Goal: Task Accomplishment & Management: Manage account settings

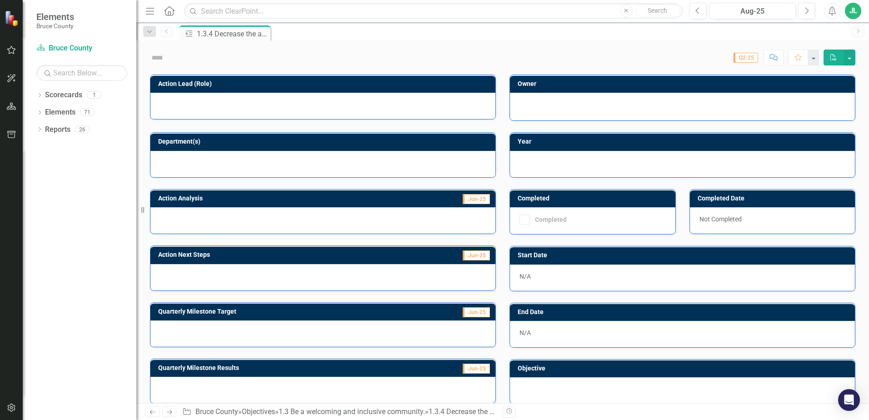
checkbox input "true"
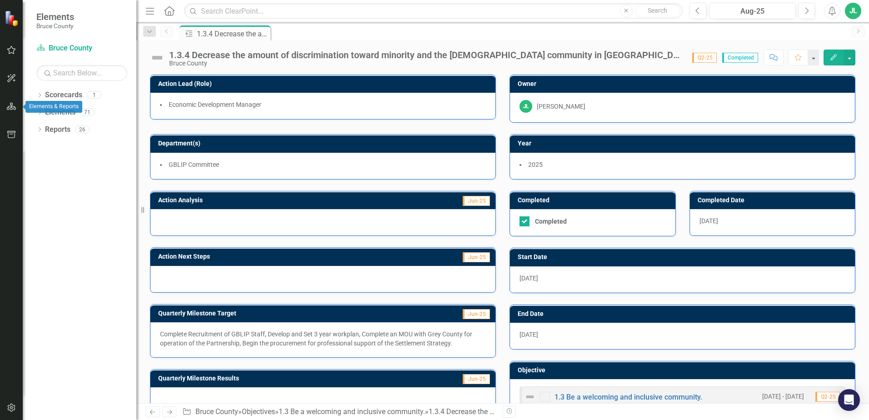
click at [8, 106] on icon "button" at bounding box center [12, 106] width 10 height 7
click at [17, 109] on button "button" at bounding box center [11, 107] width 23 height 15
click at [11, 19] on img at bounding box center [13, 18] width 16 height 16
click at [6, 110] on icon "button" at bounding box center [11, 107] width 10 height 8
click at [40, 133] on icon "Dropdown" at bounding box center [39, 130] width 6 height 5
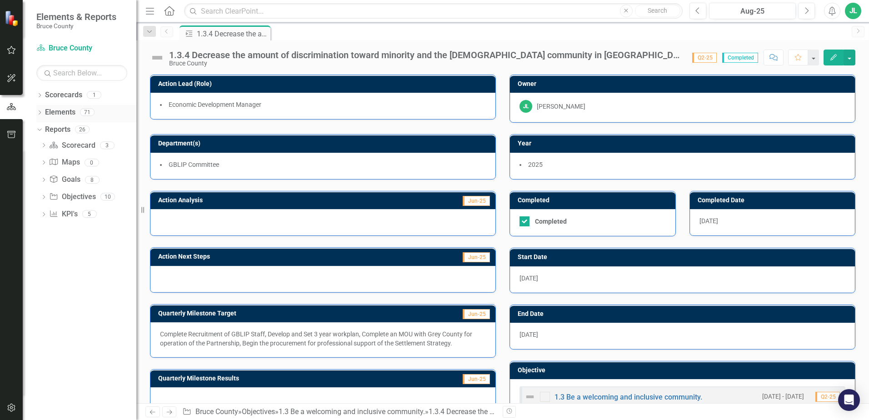
click at [40, 106] on div "Dropdown Elements 71" at bounding box center [86, 113] width 100 height 17
click at [858, 13] on div "JL" at bounding box center [853, 11] width 16 height 16
click at [719, 30] on div "Action 1.3.4 Decrease the amount of discrimination toward minority and the indi…" at bounding box center [513, 32] width 670 height 15
click at [42, 97] on icon "Dropdown" at bounding box center [39, 96] width 6 height 5
click at [40, 130] on icon "Dropdown" at bounding box center [39, 130] width 6 height 5
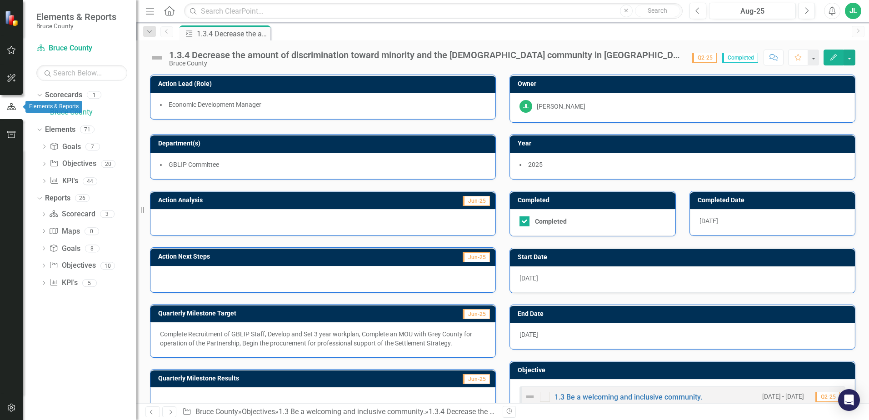
click at [12, 106] on icon "button" at bounding box center [11, 107] width 10 height 8
click at [15, 135] on icon "button" at bounding box center [11, 134] width 8 height 7
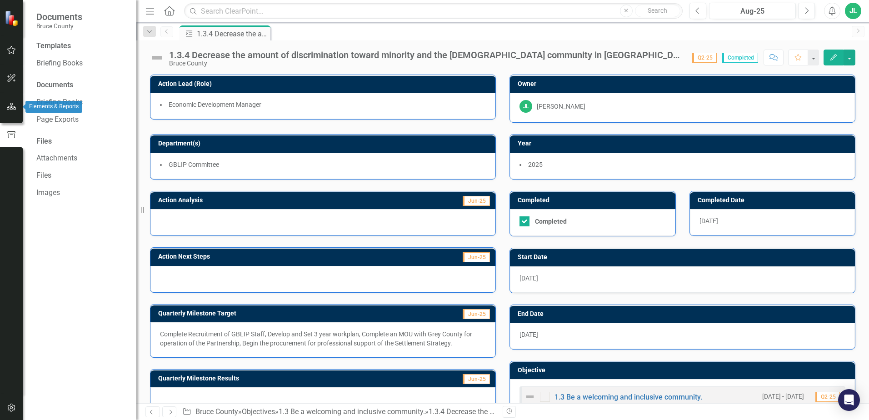
click at [17, 111] on button "button" at bounding box center [11, 106] width 20 height 19
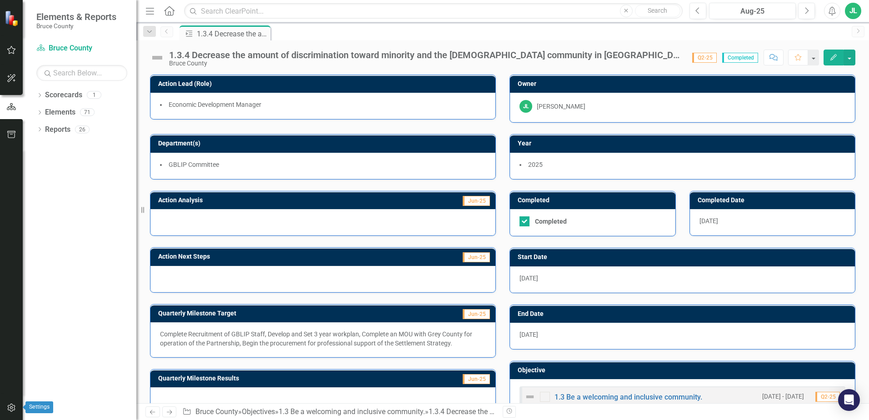
click at [5, 410] on button "button" at bounding box center [11, 408] width 20 height 19
click at [15, 410] on icon "button" at bounding box center [11, 408] width 10 height 8
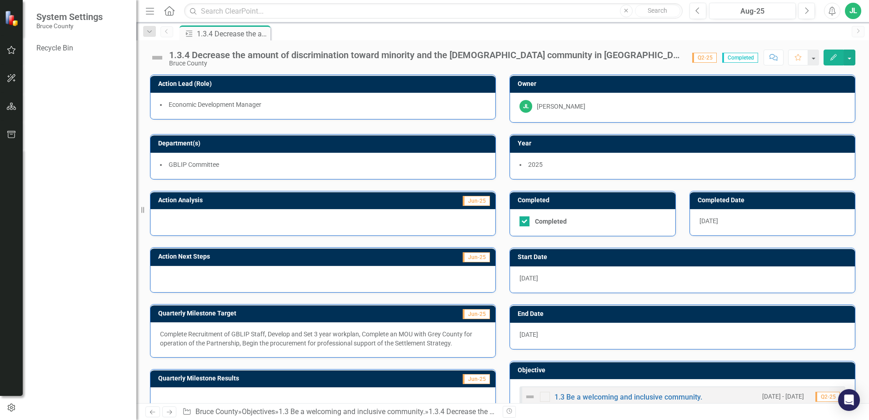
click at [76, 315] on div "Recycle Bin" at bounding box center [80, 230] width 114 height 379
click at [12, 166] on icon "button" at bounding box center [11, 162] width 7 height 7
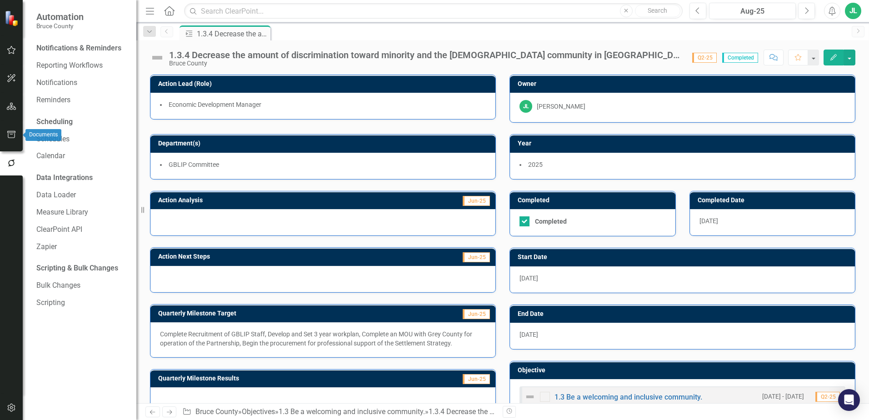
click at [7, 140] on button "button" at bounding box center [11, 134] width 20 height 19
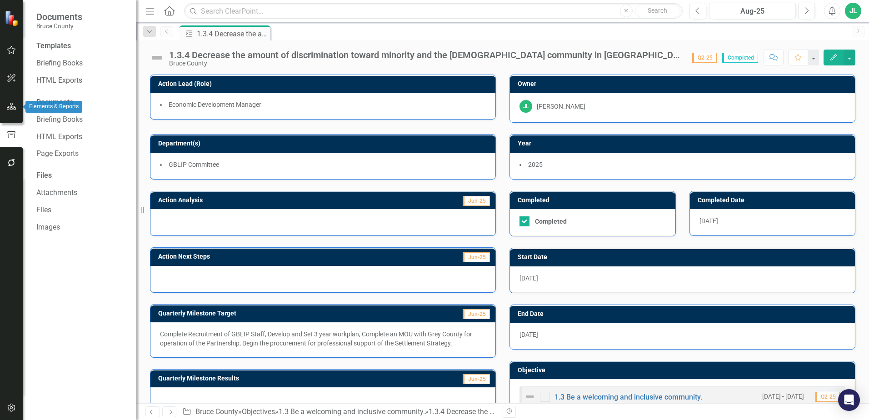
click at [11, 101] on button "button" at bounding box center [11, 106] width 20 height 19
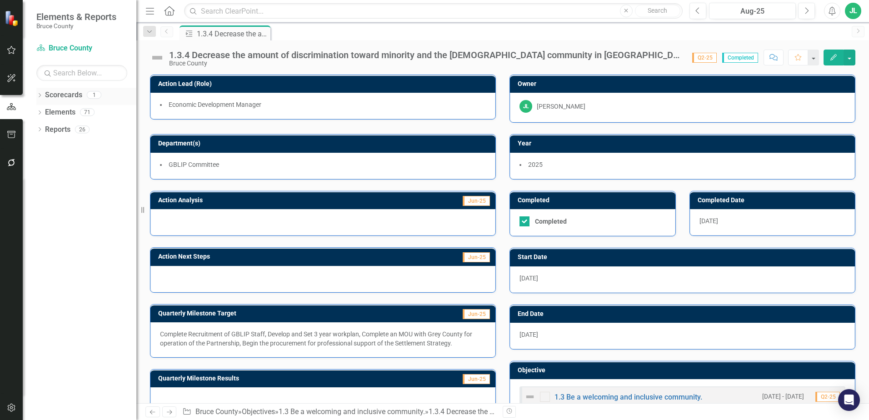
click at [42, 92] on div "Dropdown" at bounding box center [39, 96] width 6 height 8
click at [61, 77] on input "text" at bounding box center [81, 73] width 91 height 16
type input "ownership"
click at [41, 130] on icon at bounding box center [40, 129] width 2 height 4
click at [46, 143] on div "Dropdown" at bounding box center [43, 147] width 6 height 8
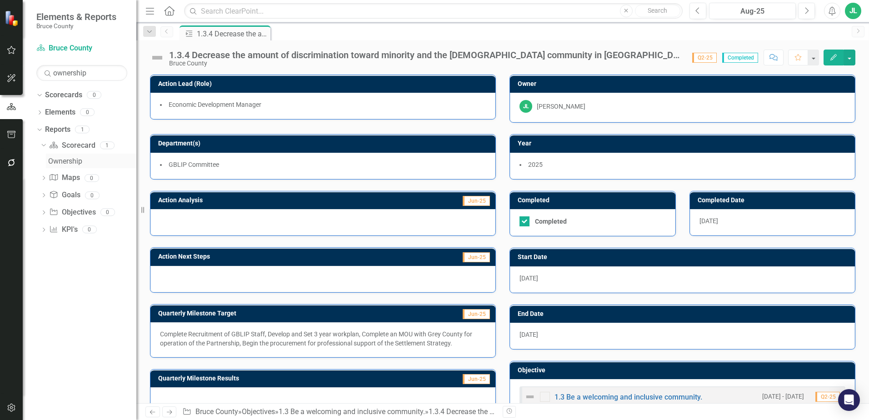
click at [79, 162] on div "Ownership" at bounding box center [92, 161] width 88 height 8
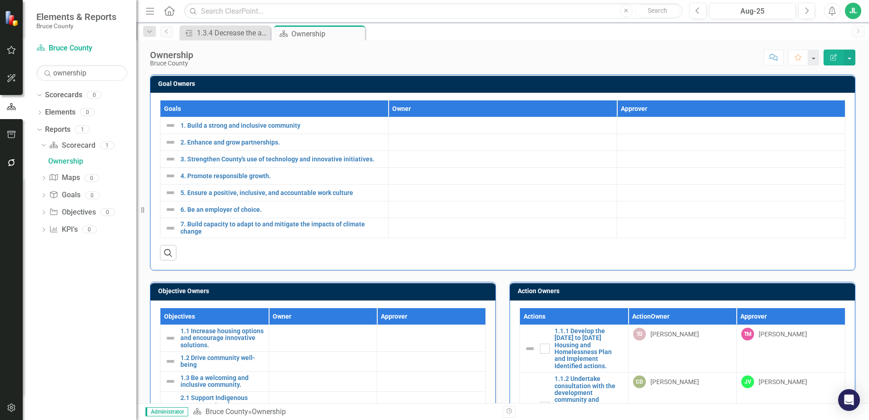
drag, startPoint x: 100, startPoint y: 68, endPoint x: 0, endPoint y: 78, distance: 101.0
click at [0, 78] on html "Elements & Reports Bruce County Scorecard Bruce County Search ownership Sorry, …" at bounding box center [434, 210] width 869 height 420
click at [40, 130] on icon "Dropdown" at bounding box center [39, 130] width 6 height 5
click at [67, 162] on link "Objective Objectives" at bounding box center [73, 164] width 46 height 10
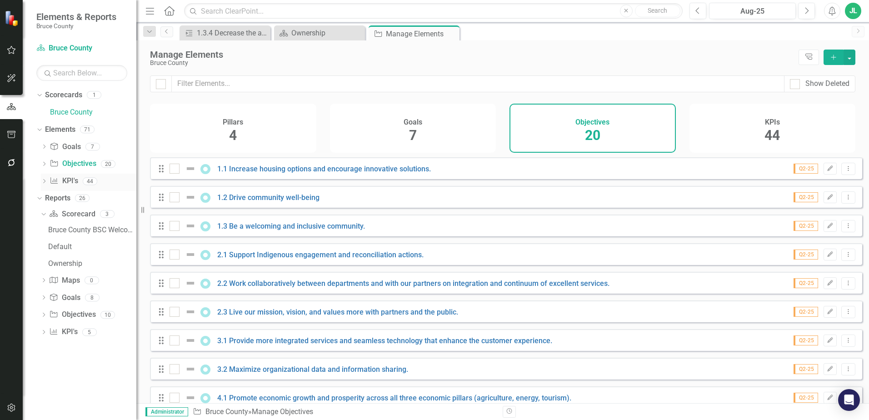
click at [72, 181] on link "KPI KPI's" at bounding box center [64, 181] width 28 height 10
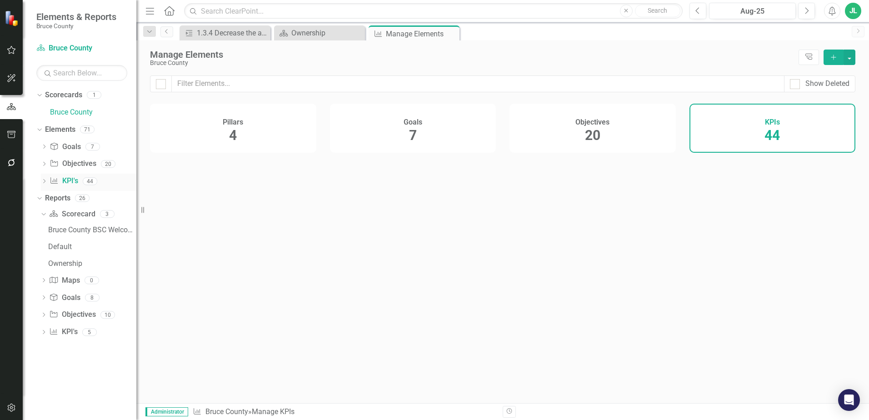
checkbox input "false"
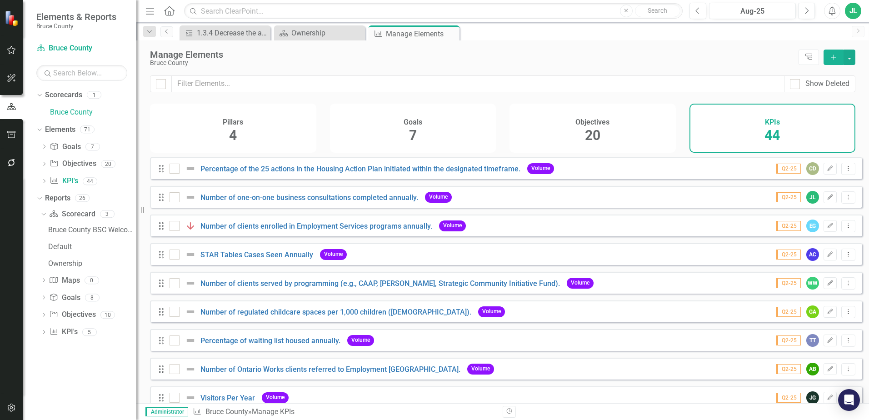
click at [328, 120] on div "Pillars 4 Goals 7 Objectives 20 KPIs 44" at bounding box center [503, 128] width 706 height 49
click at [322, 29] on div "Ownership" at bounding box center [321, 32] width 60 height 11
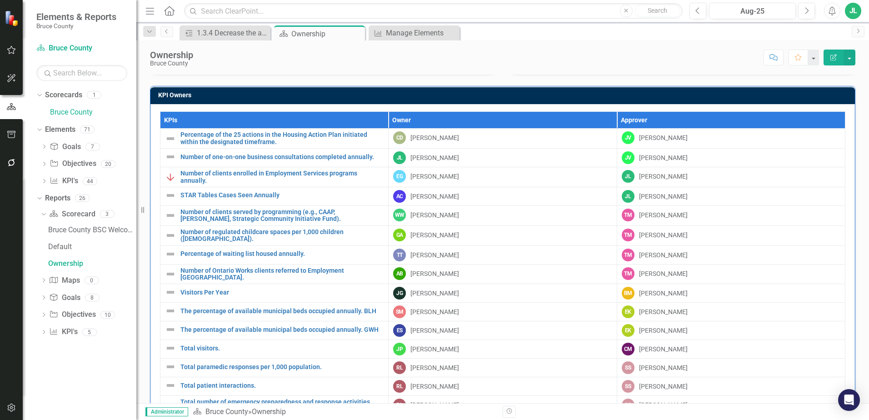
scroll to position [582, 0]
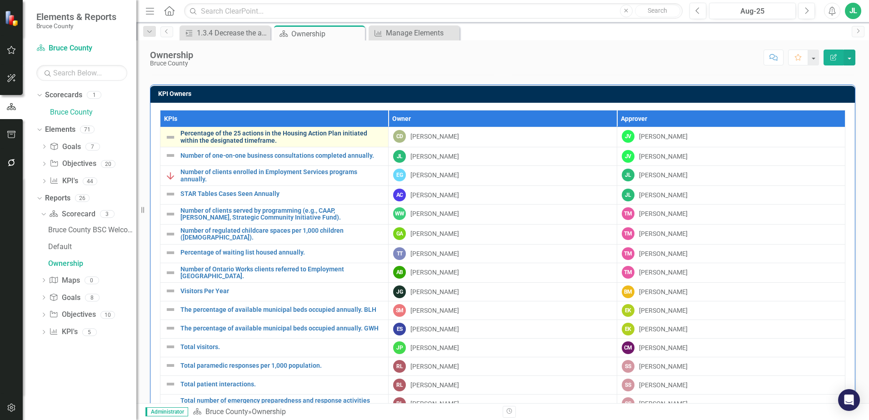
click at [318, 136] on link "Percentage of the 25 actions in the Housing Action Plan initiated within the de…" at bounding box center [281, 137] width 203 height 14
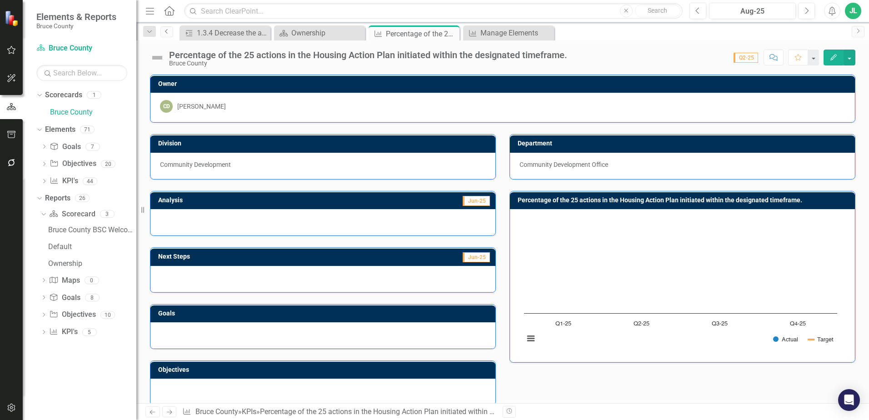
click at [171, 27] on link "Previous" at bounding box center [166, 31] width 13 height 11
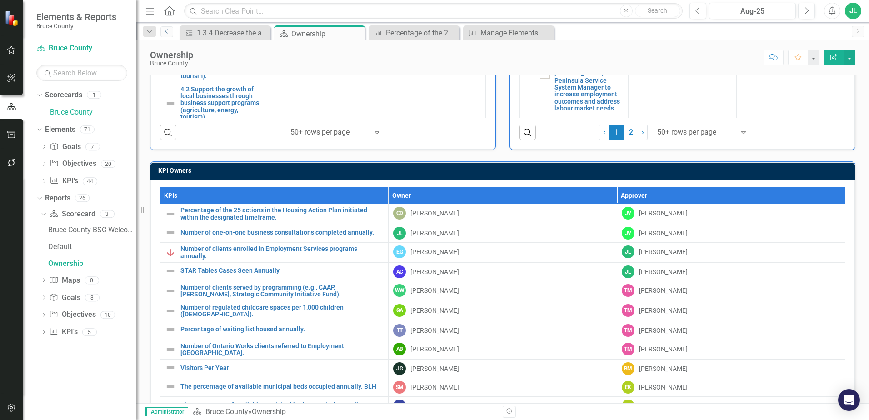
scroll to position [503, 0]
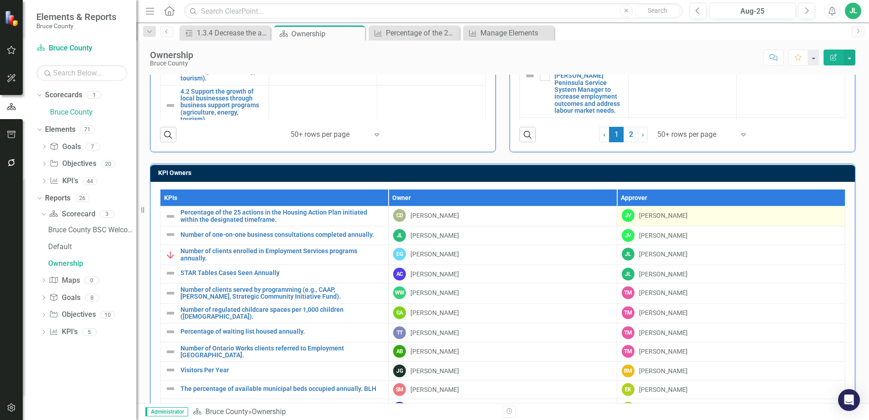
click at [684, 220] on div "[PERSON_NAME]" at bounding box center [731, 215] width 219 height 13
click at [651, 216] on div "[PERSON_NAME]" at bounding box center [663, 215] width 49 height 9
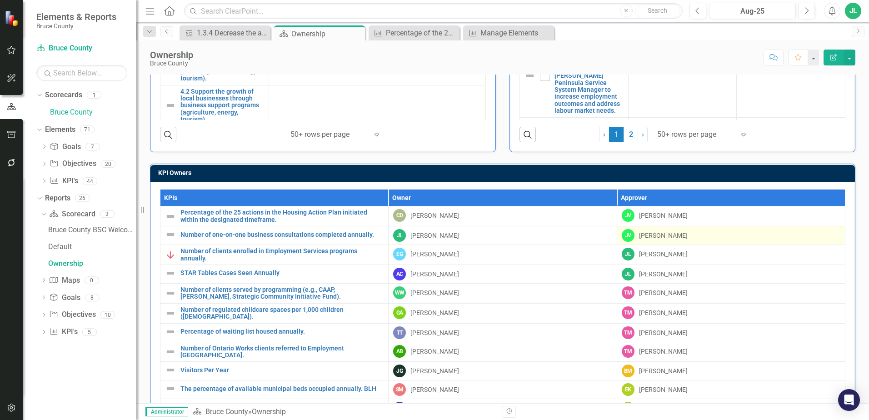
click at [700, 241] on div "[PERSON_NAME]" at bounding box center [731, 235] width 219 height 13
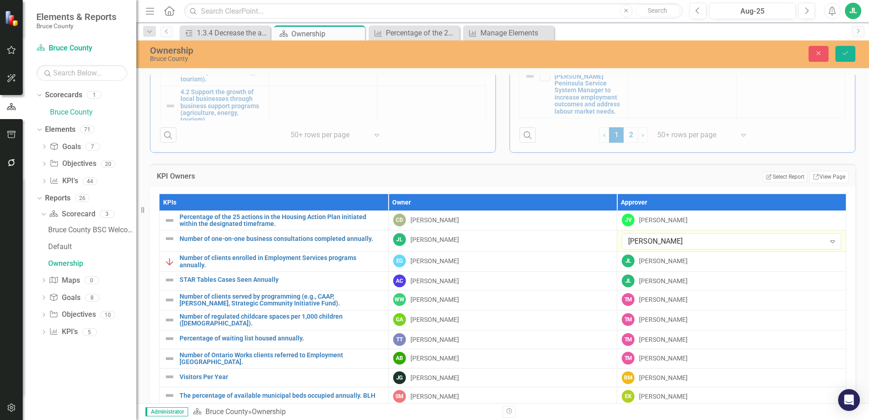
click at [853, 243] on div "KPI Owners Edit Report Select Report Link View Page KPIs Owner Approver Percent…" at bounding box center [502, 346] width 719 height 387
click at [822, 59] on button "Close" at bounding box center [819, 54] width 20 height 16
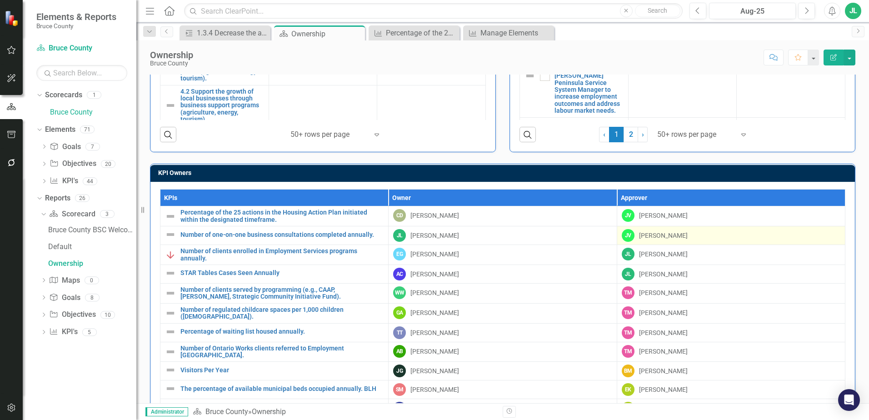
click at [858, 220] on div "Goal Owners Goals Owner Approver 1. Build a strong and inclusive community Link…" at bounding box center [502, 53] width 733 height 986
click at [855, 234] on div "KPI Owners KPIs Owner Approver Percentage of the 25 actions in the Housing Acti…" at bounding box center [502, 344] width 719 height 385
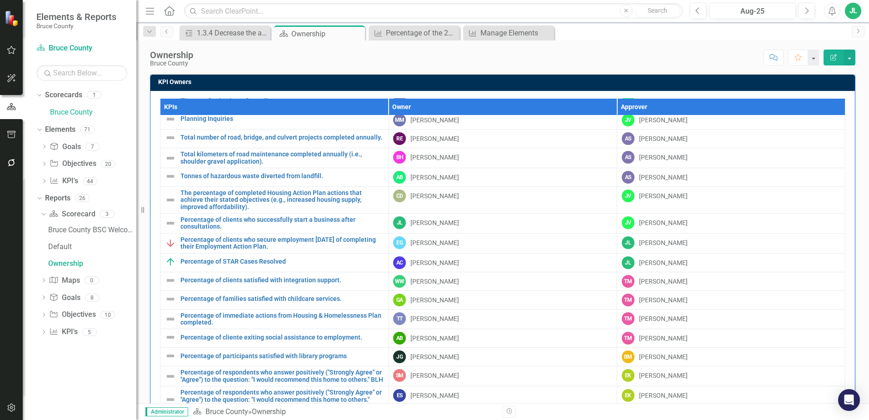
scroll to position [335, 0]
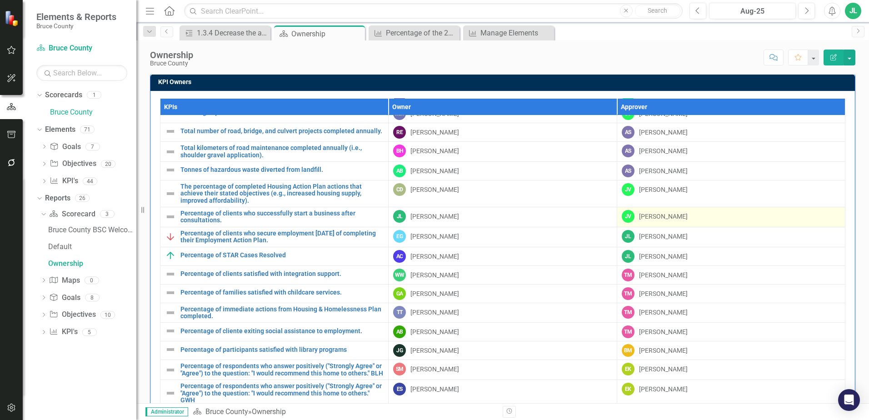
click at [726, 219] on div "[PERSON_NAME]" at bounding box center [731, 216] width 219 height 13
click at [723, 222] on div "[PERSON_NAME]" at bounding box center [731, 216] width 219 height 13
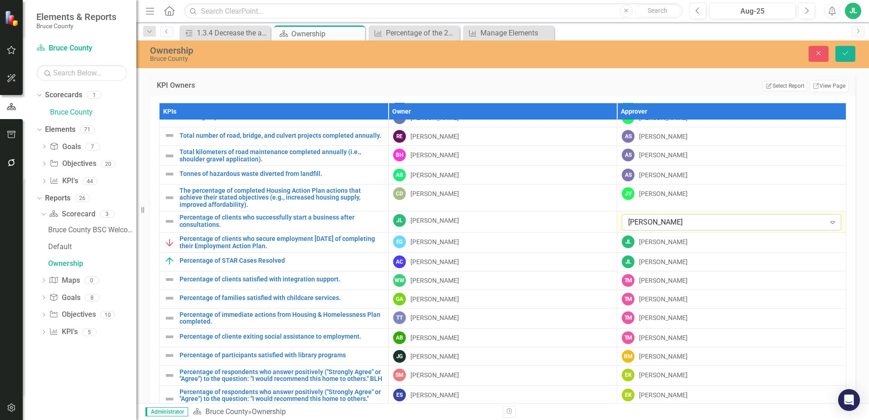
click at [802, 220] on div "[PERSON_NAME]" at bounding box center [726, 222] width 197 height 10
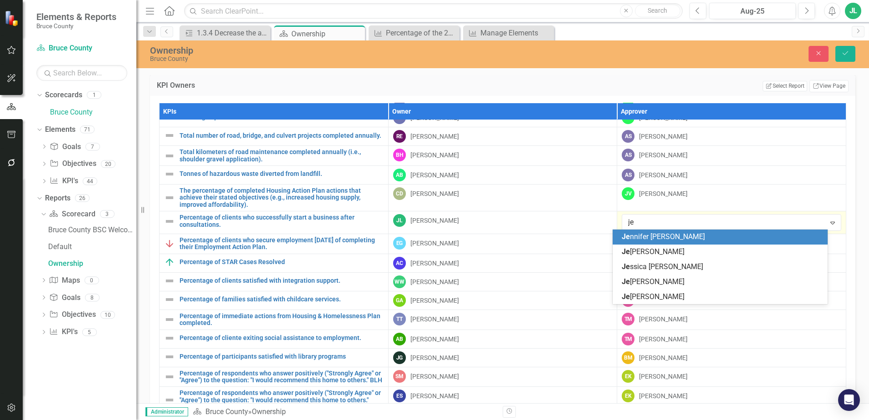
scroll to position [0, 0]
type input "jef"
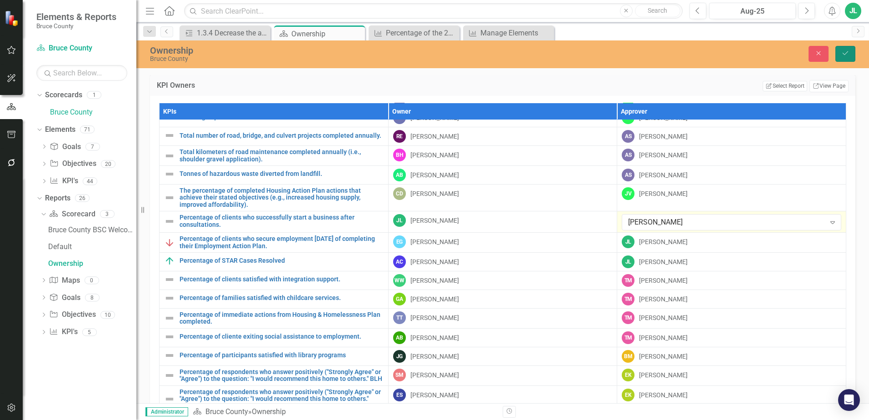
click at [846, 52] on icon "Save" at bounding box center [845, 53] width 8 height 6
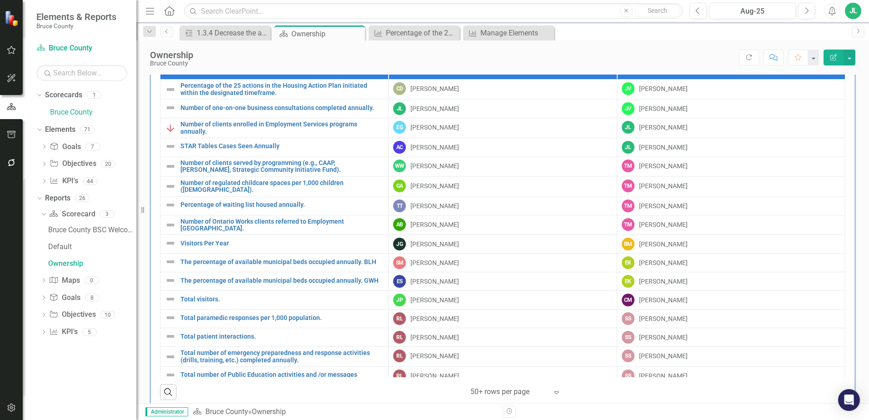
scroll to position [646, 0]
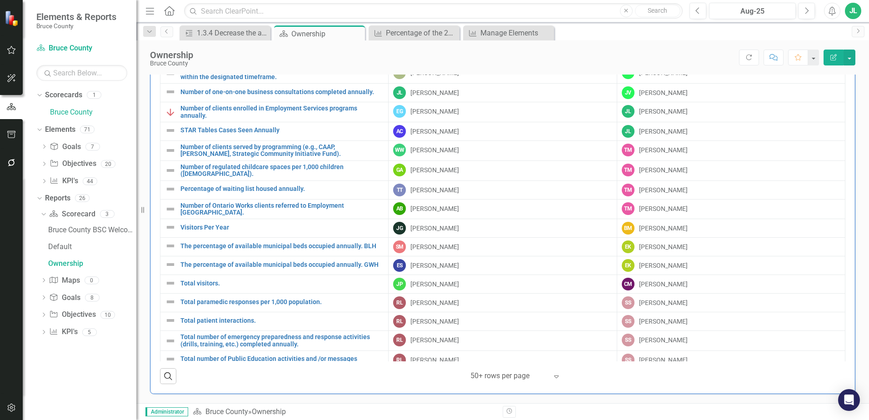
click at [839, 153] on div "KPIs Owner Approver Percentage of the 25 actions in the Housing Action Plan ini…" at bounding box center [502, 216] width 705 height 354
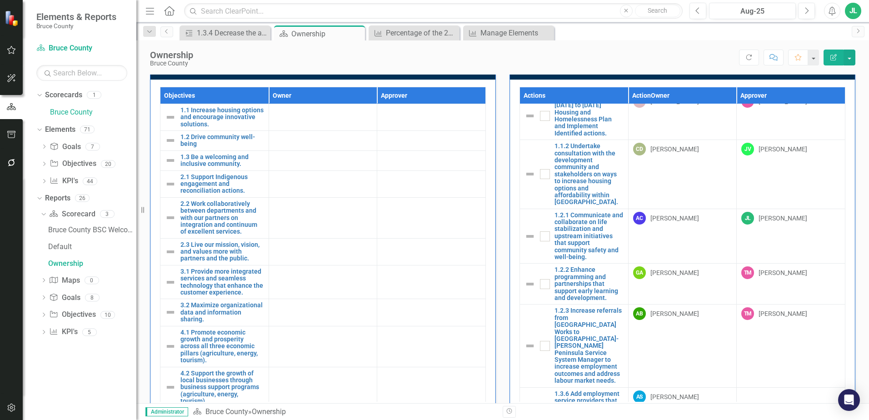
scroll to position [0, 0]
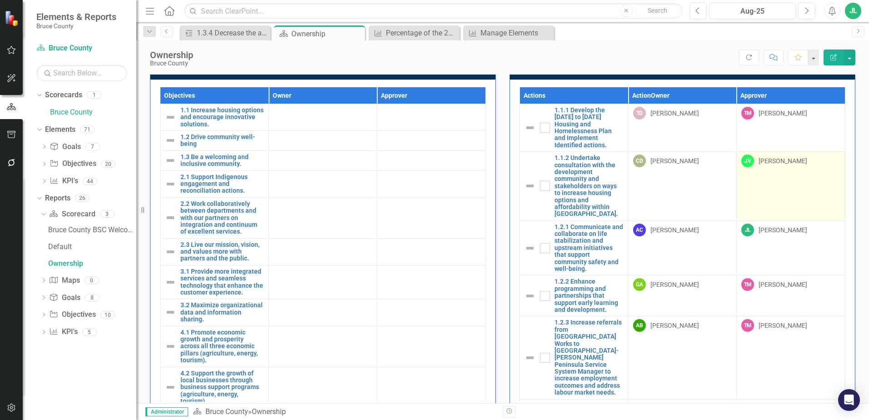
click at [775, 186] on td "[PERSON_NAME]" at bounding box center [791, 186] width 109 height 69
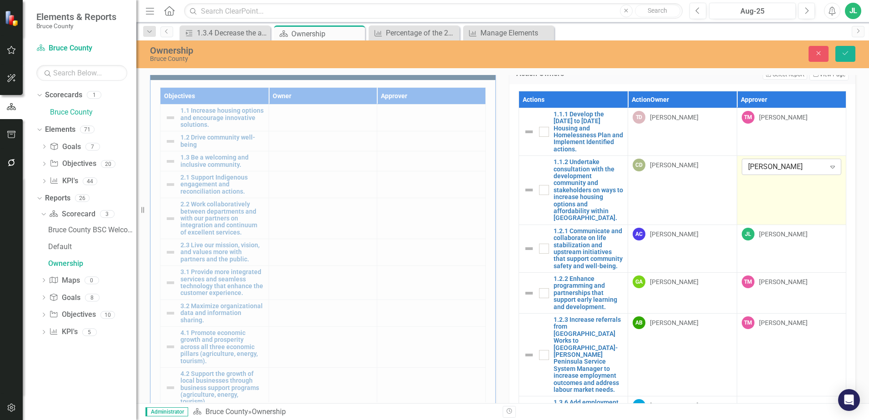
click at [773, 164] on div "[PERSON_NAME]" at bounding box center [786, 167] width 77 height 10
type input "claire"
click at [846, 57] on button "Save" at bounding box center [846, 54] width 20 height 16
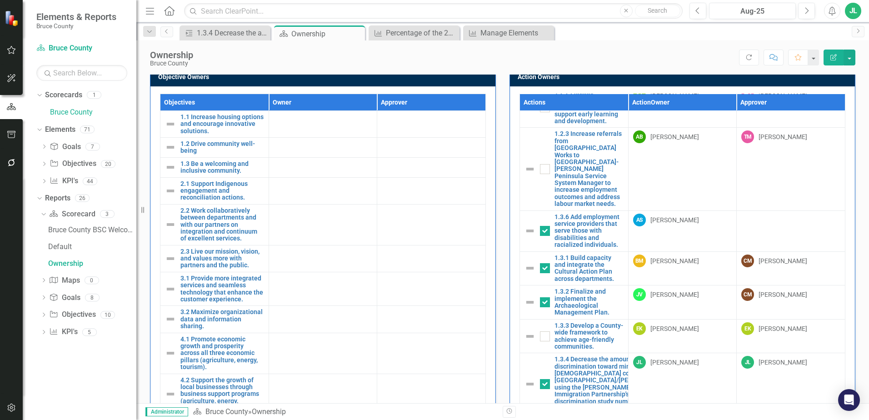
scroll to position [207, 0]
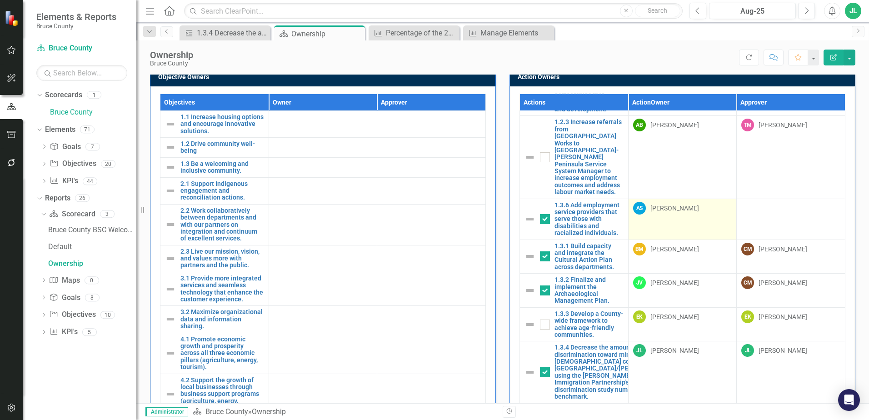
click at [652, 199] on td "AS [PERSON_NAME]" at bounding box center [682, 219] width 109 height 41
click at [669, 204] on div "[PERSON_NAME]" at bounding box center [675, 208] width 49 height 9
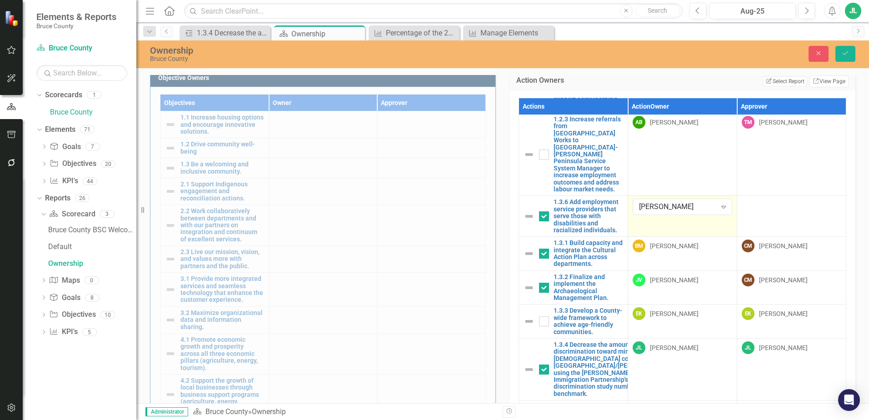
click at [841, 197] on div "Actions Action Owner Approver 1.1.1 Develop the [DATE] to [DATE] Housing and Ho…" at bounding box center [683, 267] width 346 height 353
click at [824, 53] on button "Close" at bounding box center [819, 54] width 20 height 16
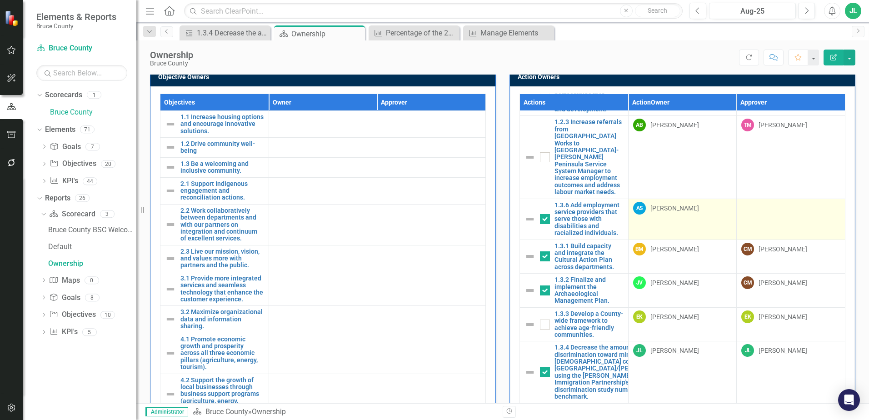
click at [769, 199] on td at bounding box center [791, 219] width 109 height 41
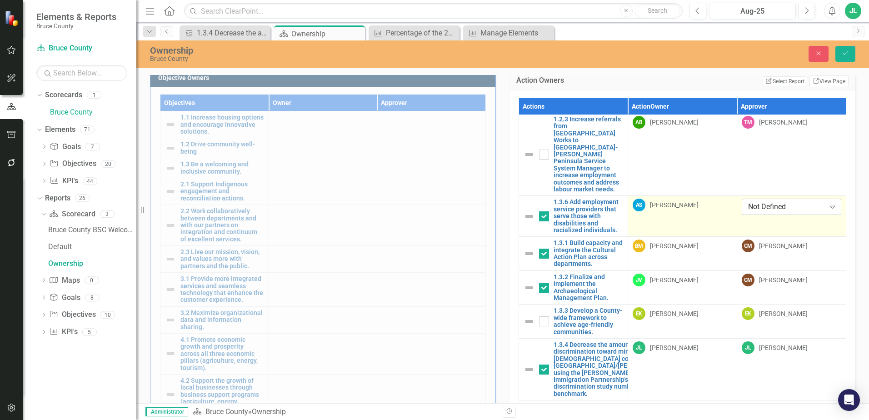
click at [770, 202] on div "Not Defined" at bounding box center [786, 207] width 77 height 10
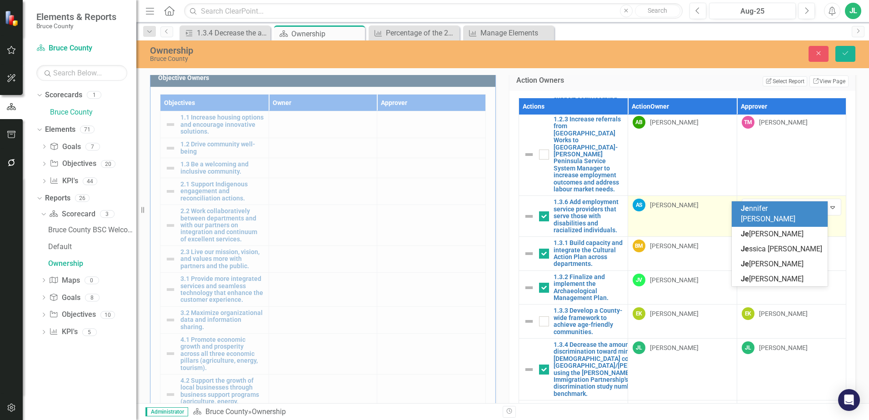
type input "[PERSON_NAME]"
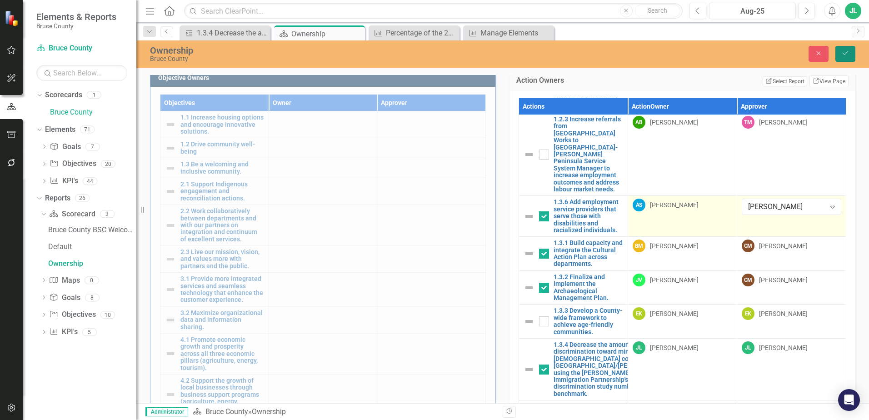
click at [840, 55] on button "Save" at bounding box center [846, 54] width 20 height 16
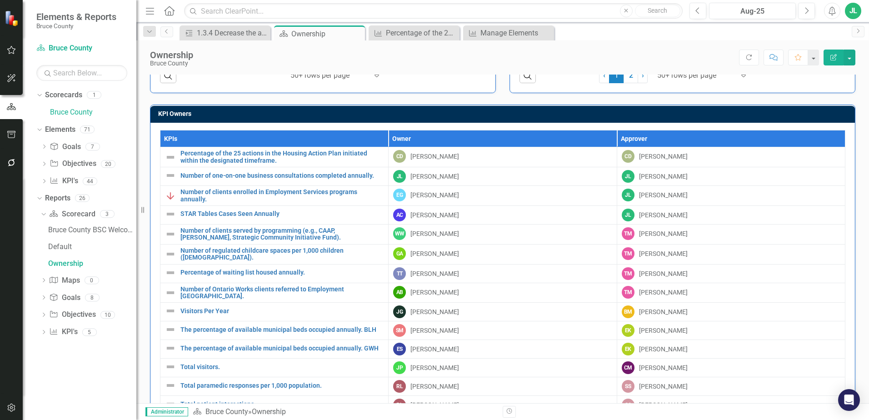
scroll to position [1863, 0]
click at [497, 95] on div "KPI Owners KPIs Owner Approver Percentage of the 25 actions in the Housing Acti…" at bounding box center [502, 285] width 719 height 385
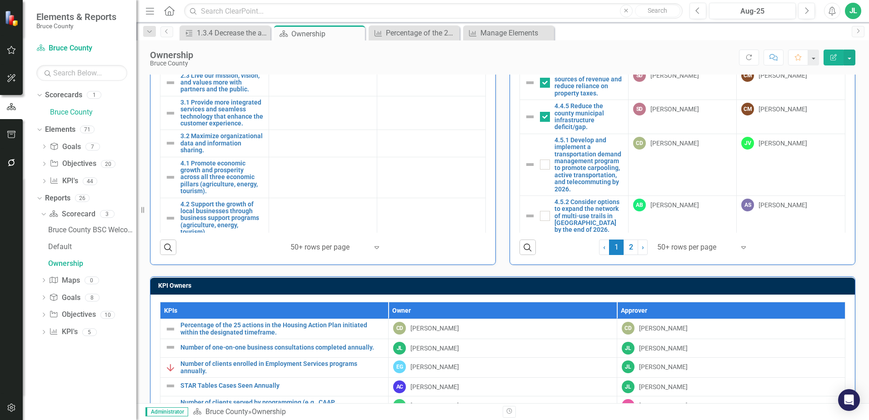
scroll to position [380, 0]
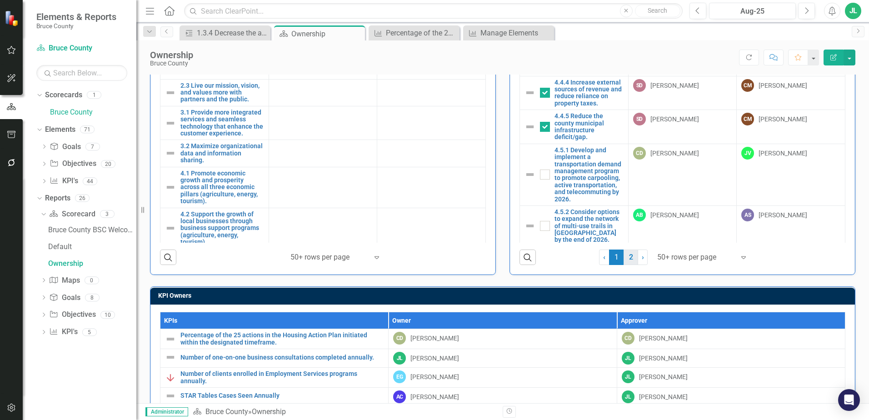
click at [628, 255] on link "2" at bounding box center [631, 257] width 15 height 15
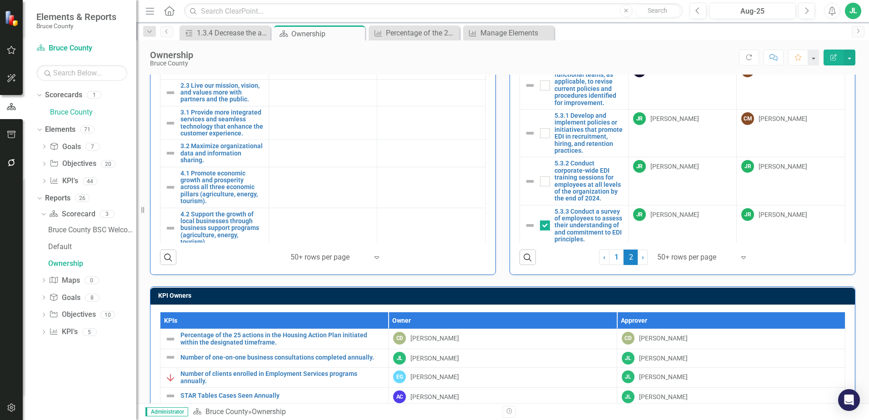
checkbox input "false"
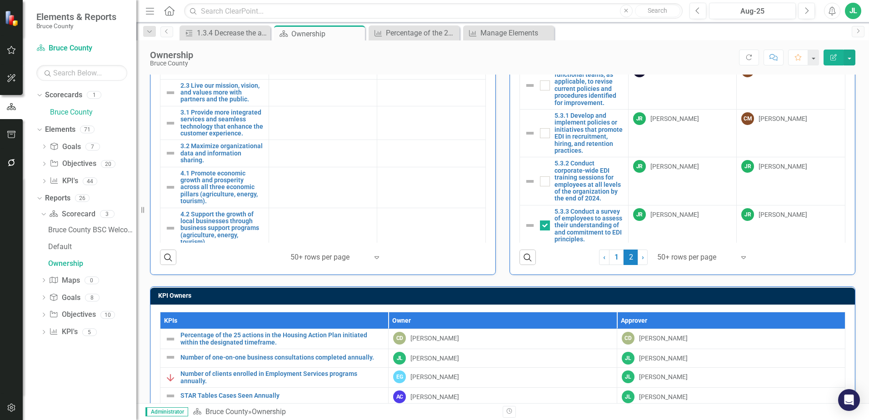
checkbox input "false"
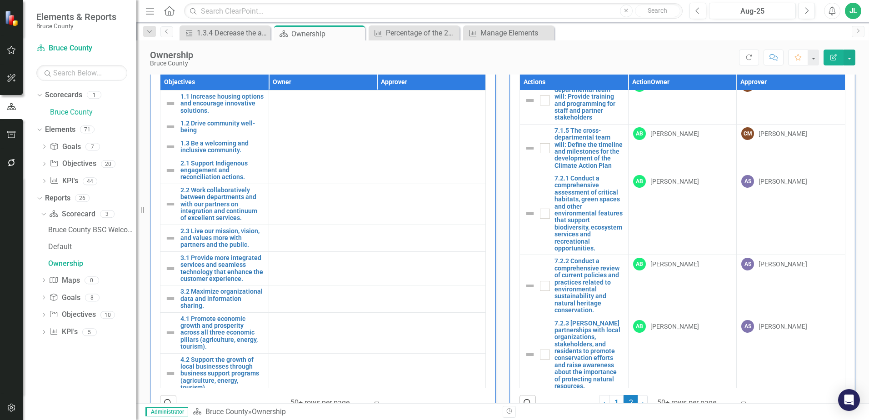
scroll to position [806, 0]
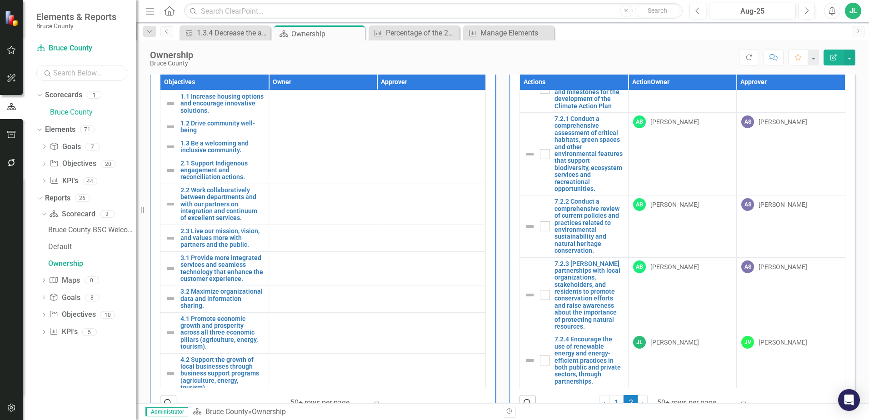
click at [68, 74] on input "text" at bounding box center [81, 73] width 91 height 16
type input "w"
click at [11, 409] on icon "button" at bounding box center [11, 408] width 8 height 8
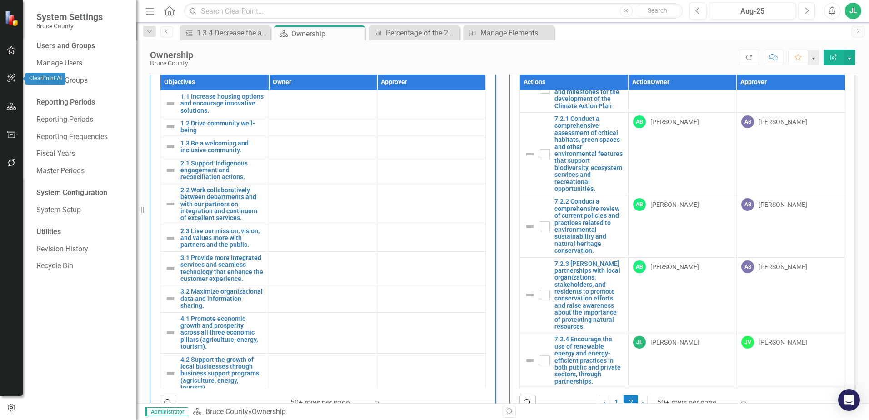
click at [9, 82] on icon "button" at bounding box center [11, 78] width 8 height 8
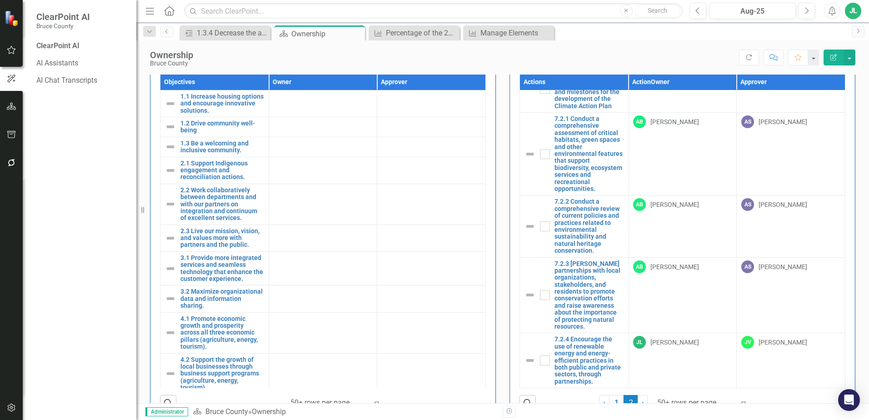
click at [11, 54] on button "button" at bounding box center [11, 50] width 20 height 19
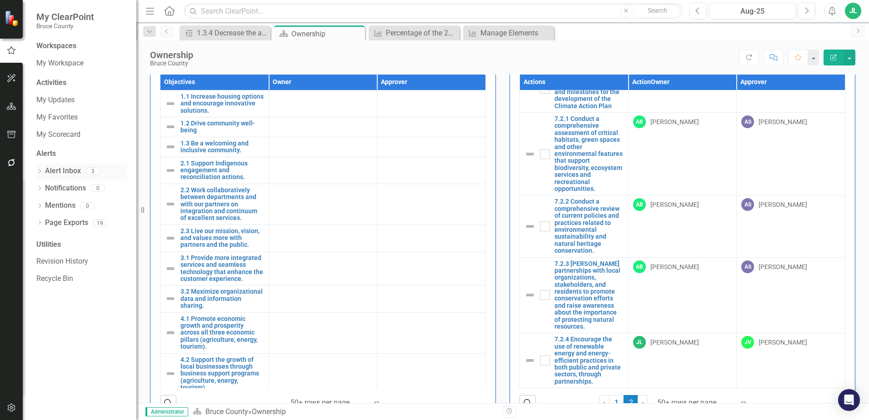
click at [37, 171] on icon "Dropdown" at bounding box center [39, 172] width 6 height 5
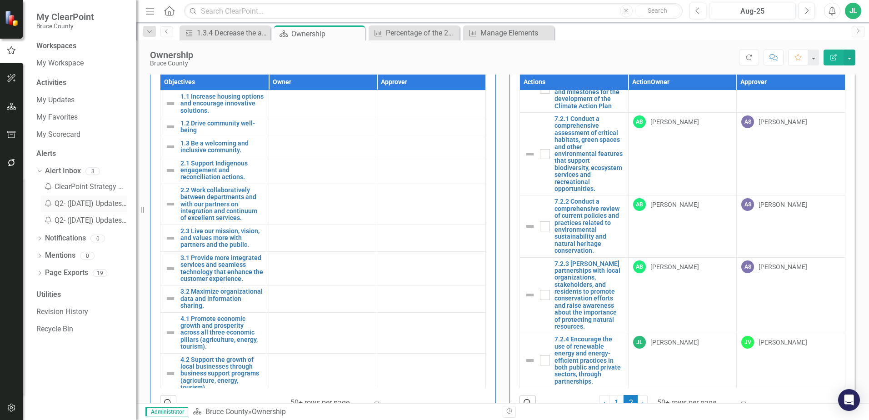
click at [94, 203] on div "Notification Q2- ([DATE]) Updates Reminder" at bounding box center [84, 203] width 86 height 17
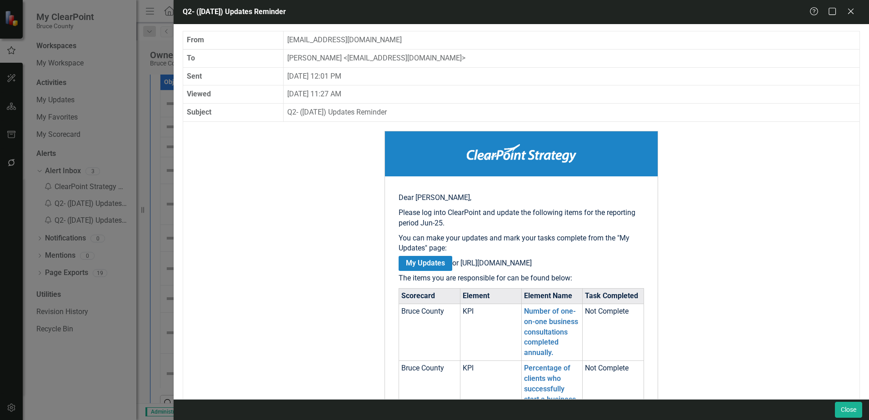
click at [853, 12] on icon "Close" at bounding box center [850, 11] width 11 height 9
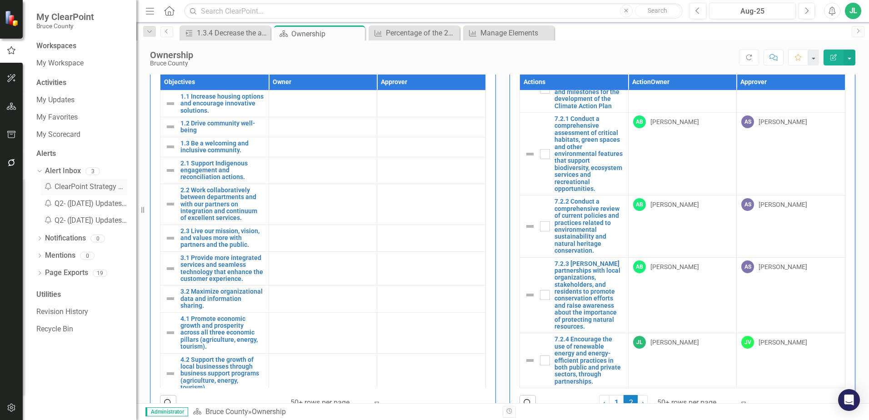
click at [88, 185] on div "Notification ClearPoint Strategy Password Reset" at bounding box center [84, 187] width 86 height 17
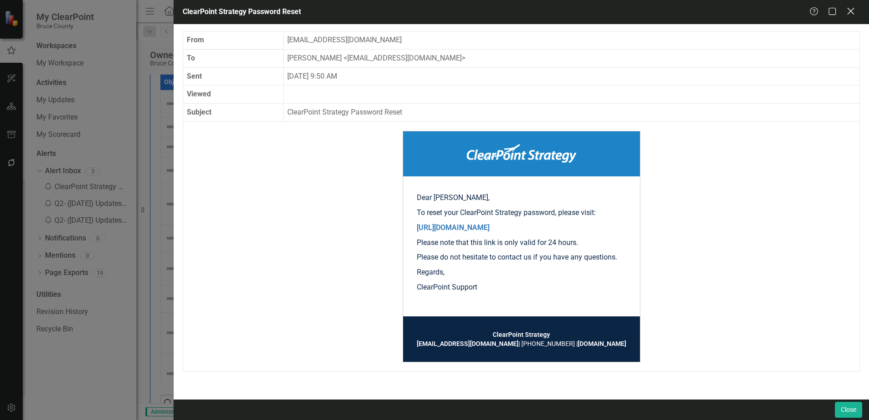
click at [851, 11] on icon at bounding box center [850, 11] width 7 height 7
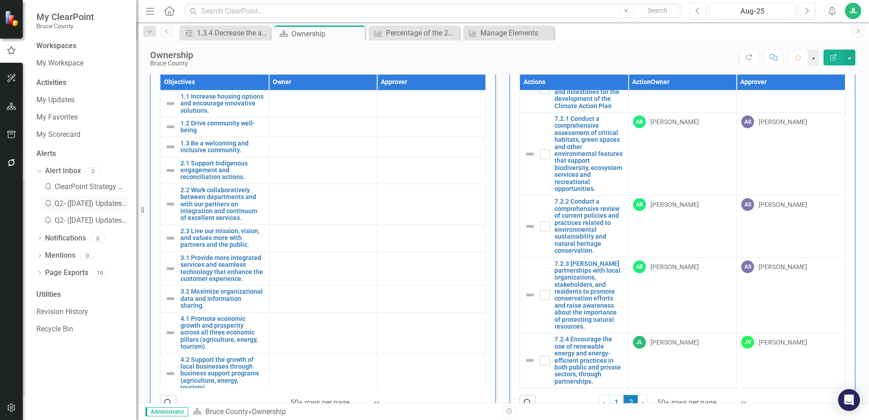
click at [100, 203] on div "Notification Q2- ([DATE]) Updates Reminder" at bounding box center [84, 203] width 86 height 17
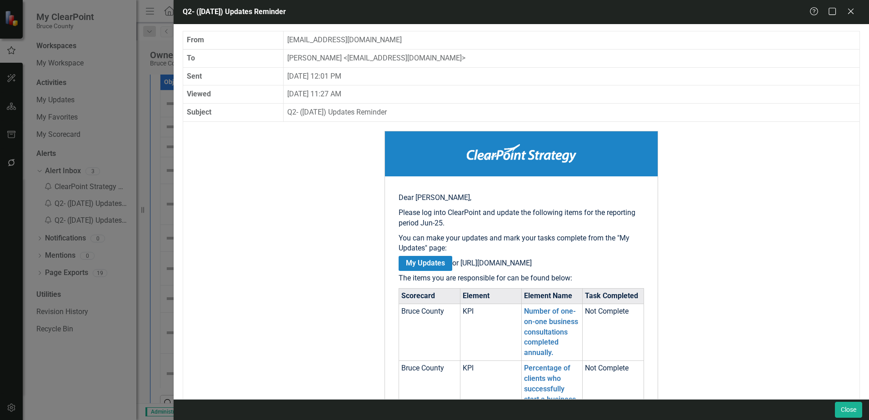
click at [851, 13] on icon "Close" at bounding box center [850, 11] width 11 height 9
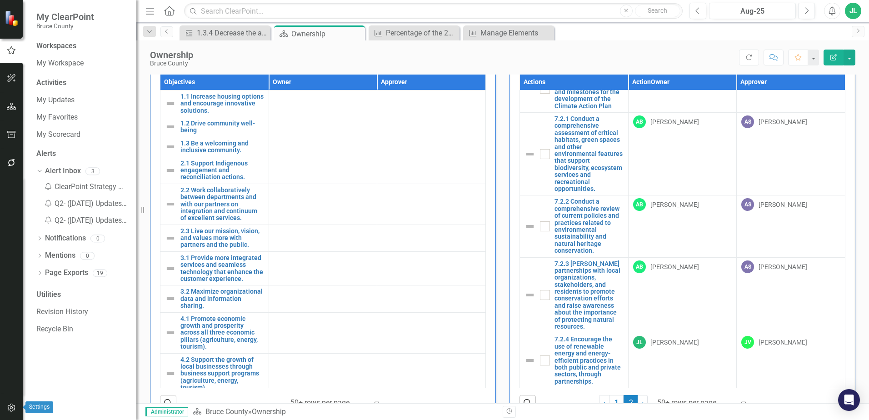
click at [14, 407] on icon "button" at bounding box center [11, 408] width 8 height 8
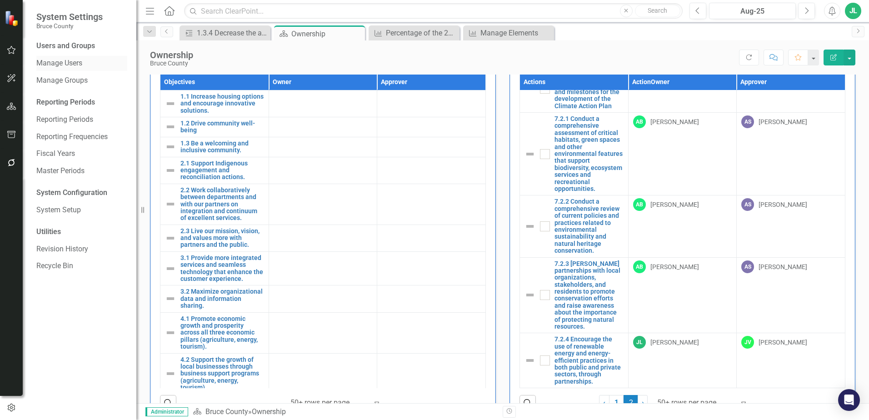
click at [63, 58] on div "Manage Users" at bounding box center [81, 63] width 91 height 15
click at [64, 66] on link "Manage Users" at bounding box center [81, 63] width 91 height 10
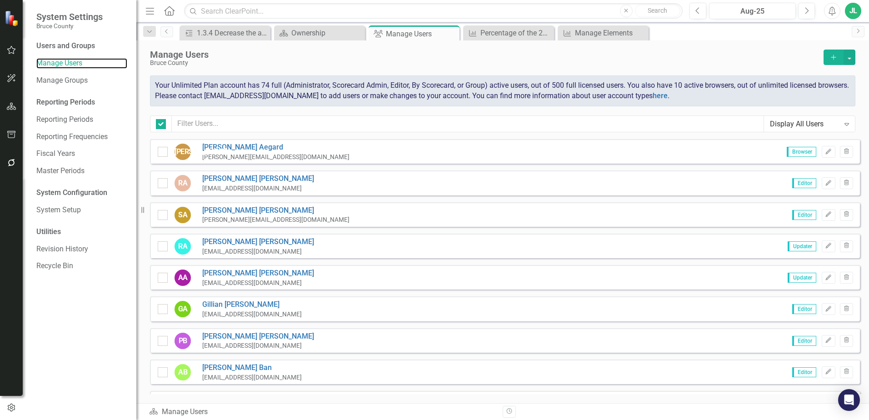
checkbox input "false"
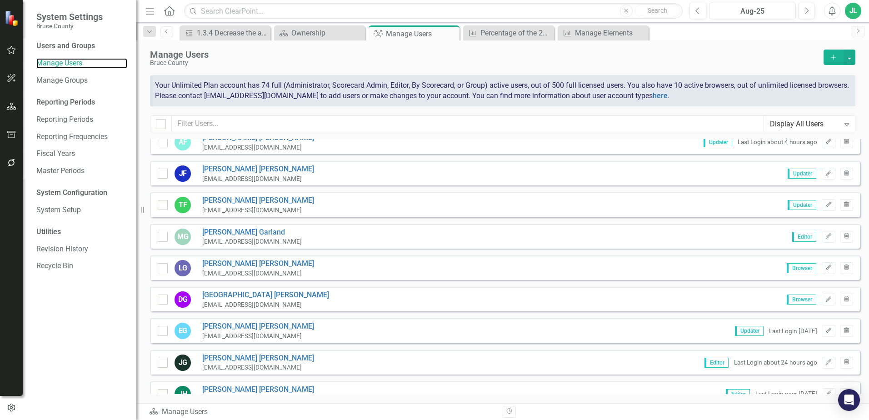
scroll to position [850, 0]
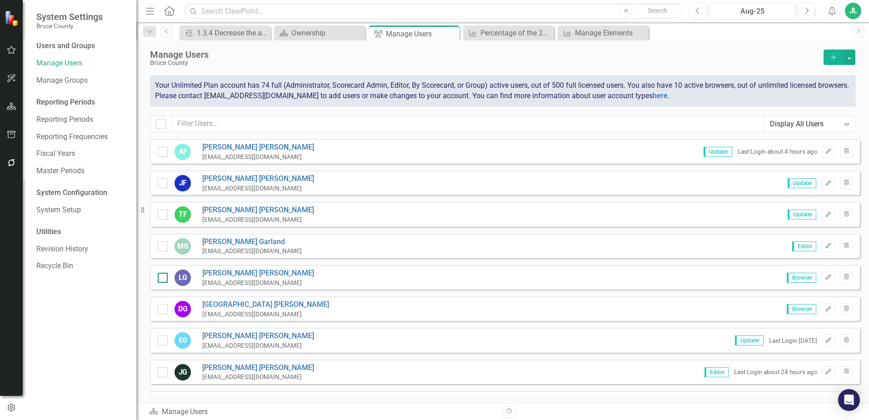
click at [159, 280] on div at bounding box center [163, 278] width 10 height 10
click at [159, 279] on input "checkbox" at bounding box center [161, 276] width 6 height 6
click at [843, 279] on icon "Trash" at bounding box center [846, 277] width 7 height 5
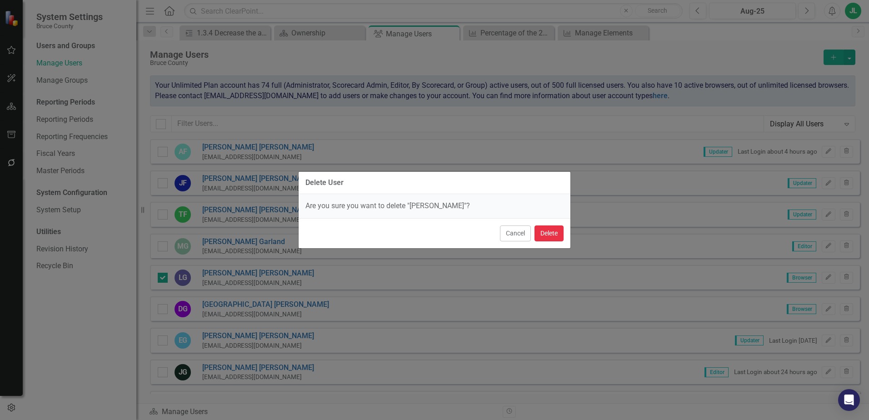
click at [546, 232] on button "Delete" at bounding box center [549, 233] width 29 height 16
checkbox input "false"
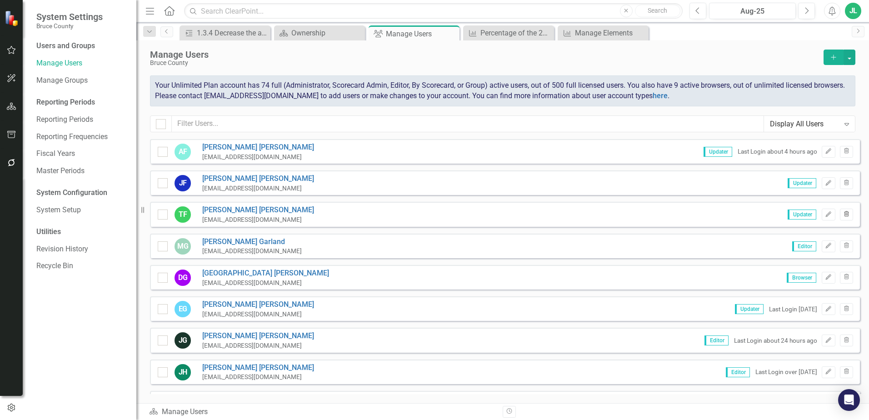
click at [843, 213] on icon "Trash" at bounding box center [846, 214] width 7 height 5
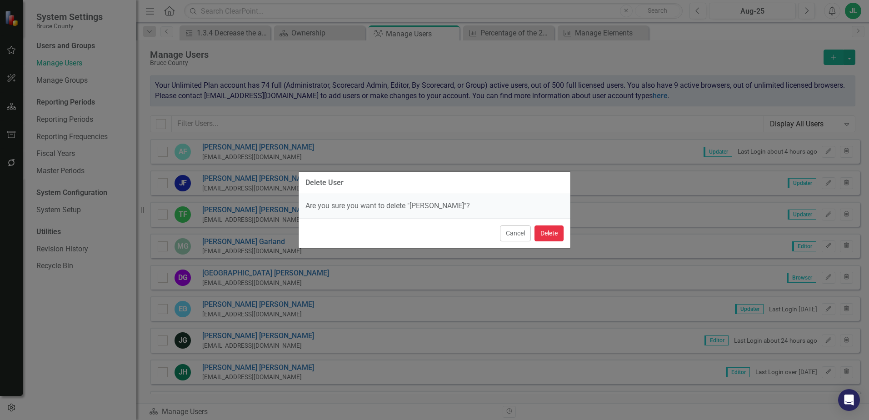
click at [548, 234] on button "Delete" at bounding box center [549, 233] width 29 height 16
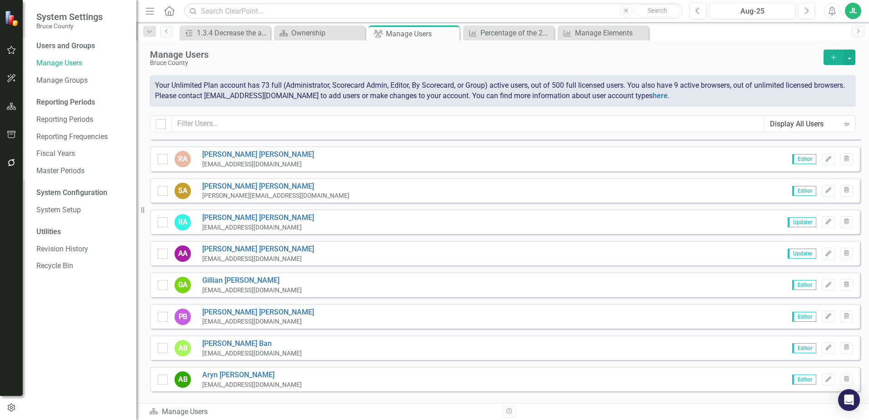
scroll to position [0, 0]
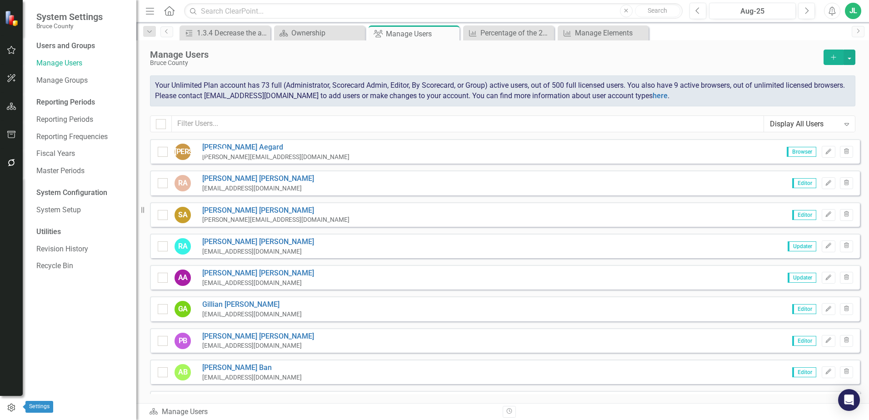
click at [13, 403] on button "button" at bounding box center [11, 407] width 23 height 15
click at [13, 405] on icon "button" at bounding box center [11, 408] width 7 height 8
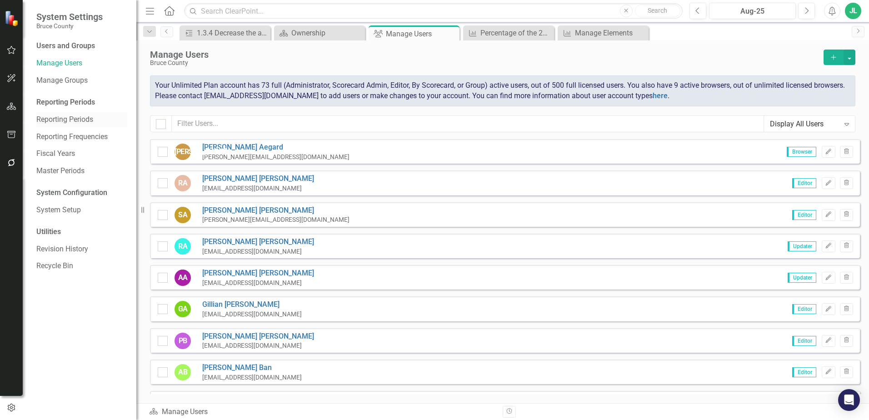
click at [76, 118] on link "Reporting Periods" at bounding box center [81, 120] width 91 height 10
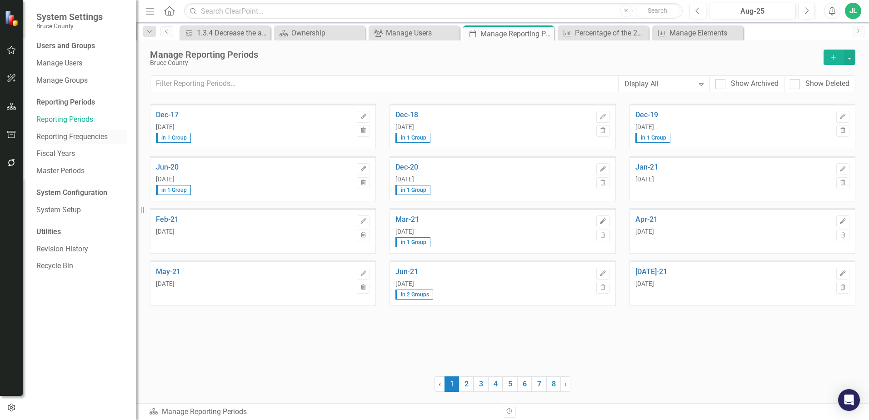
click at [73, 138] on link "Reporting Frequencies" at bounding box center [81, 137] width 91 height 10
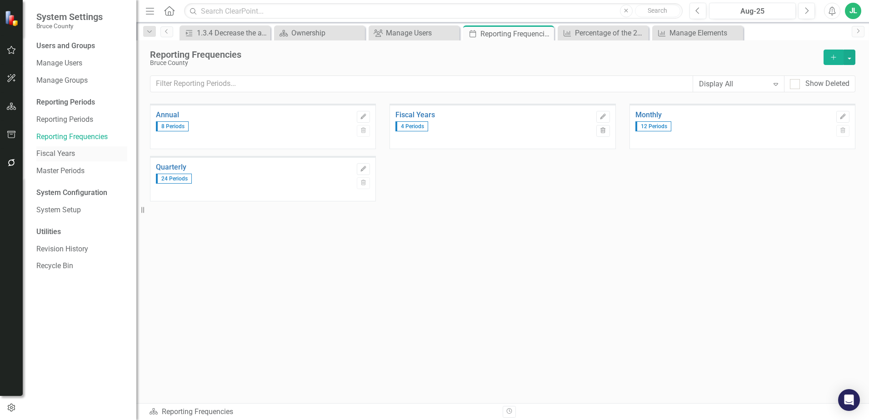
click at [64, 153] on link "Fiscal Years" at bounding box center [81, 154] width 91 height 10
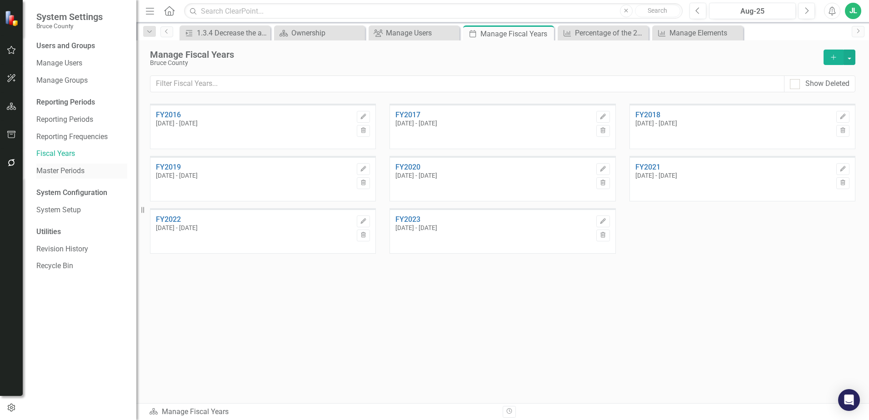
click at [65, 169] on link "Master Periods" at bounding box center [81, 171] width 91 height 10
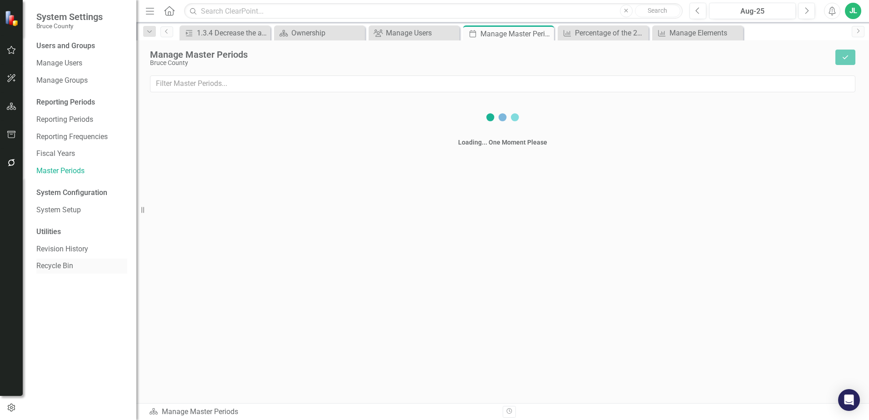
click at [60, 207] on link "System Setup" at bounding box center [81, 210] width 91 height 10
click at [72, 209] on link "System Setup" at bounding box center [81, 210] width 91 height 10
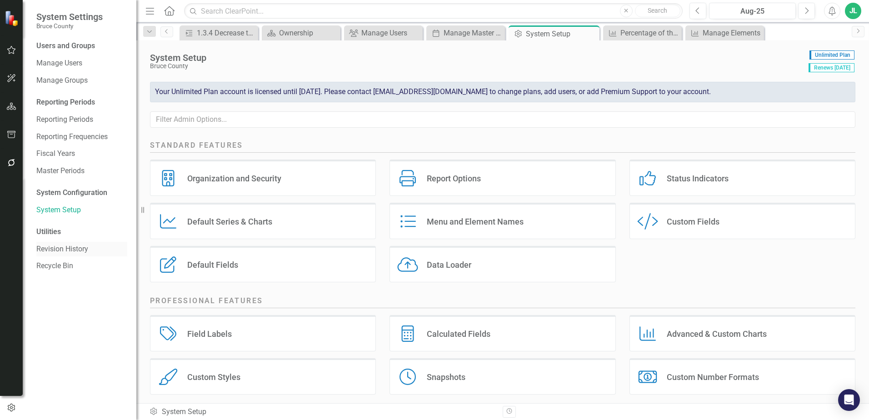
click at [68, 253] on link "Revision History" at bounding box center [81, 249] width 91 height 10
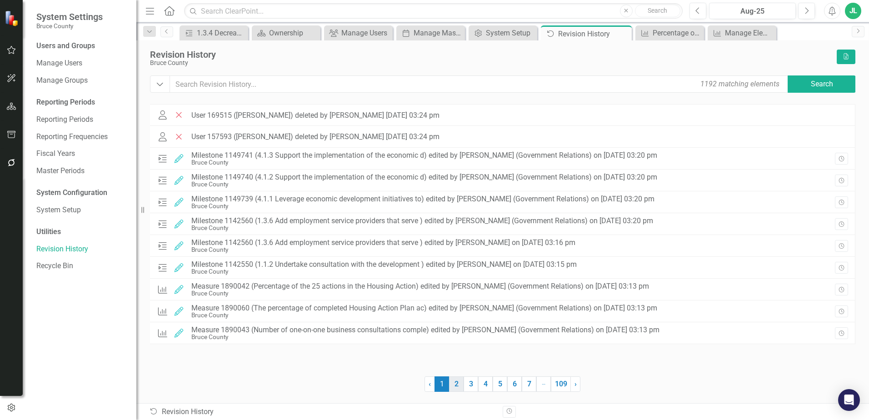
click at [457, 384] on link "2" at bounding box center [456, 383] width 15 height 15
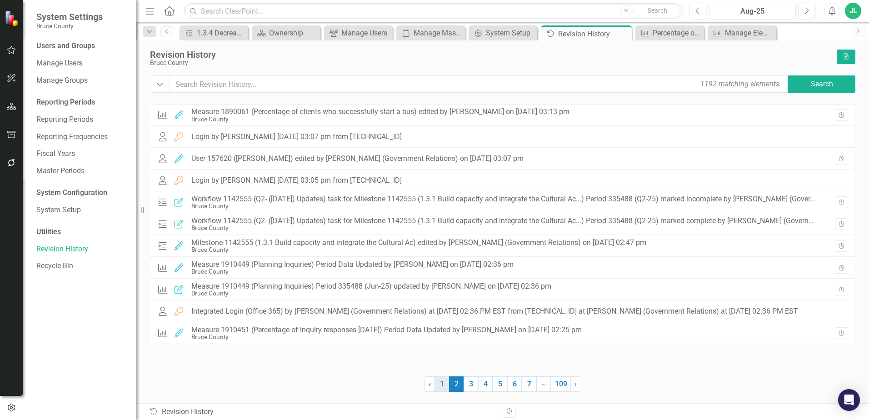
click at [444, 387] on link "1" at bounding box center [442, 383] width 15 height 15
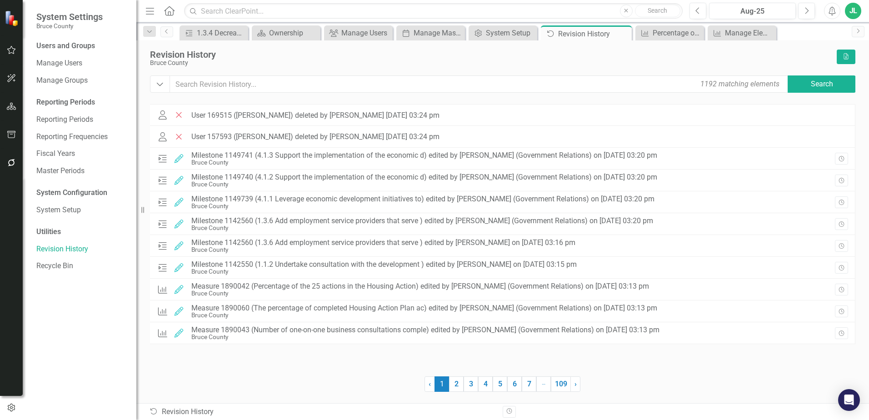
click at [299, 369] on div "User Deleted User 169515 ([PERSON_NAME]) deleted by [PERSON_NAME] [DATE] 03:24 …" at bounding box center [503, 248] width 706 height 288
click at [280, 358] on div "User Deleted User 169515 ([PERSON_NAME]) deleted by [PERSON_NAME] [DATE] 03:24 …" at bounding box center [503, 234] width 706 height 261
click at [455, 385] on link "2" at bounding box center [456, 383] width 15 height 15
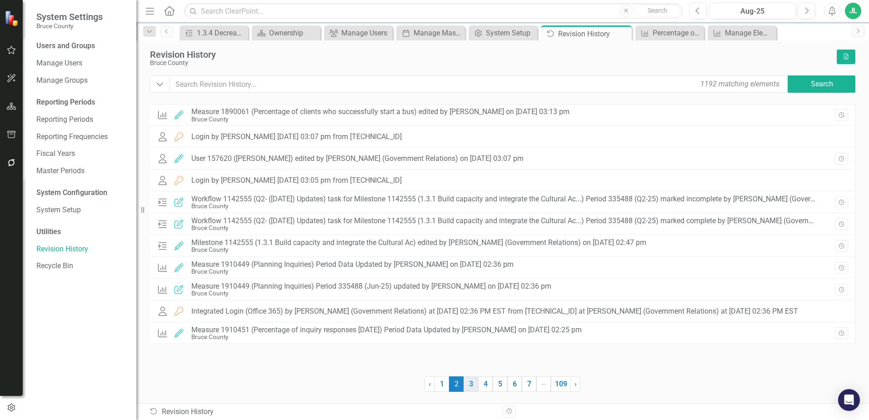
click at [468, 385] on link "3" at bounding box center [471, 383] width 15 height 15
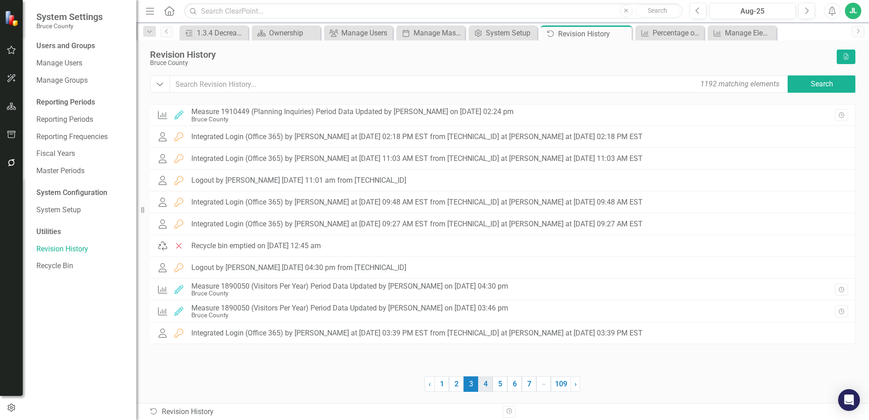
click at [485, 382] on link "4" at bounding box center [485, 383] width 15 height 15
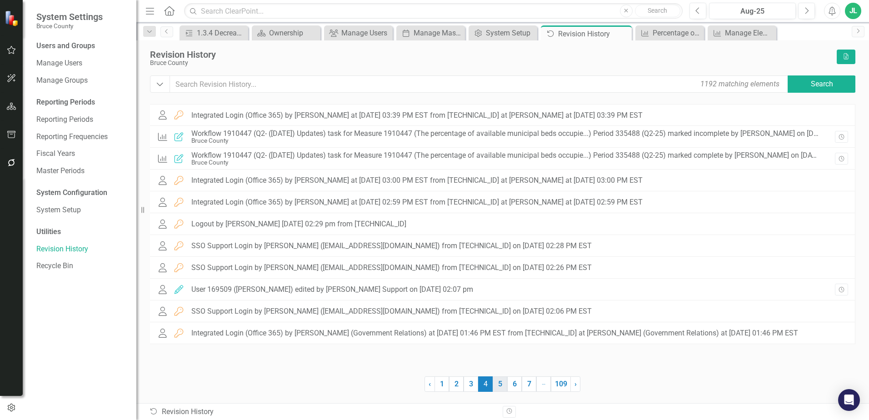
click at [500, 381] on link "5" at bounding box center [500, 383] width 15 height 15
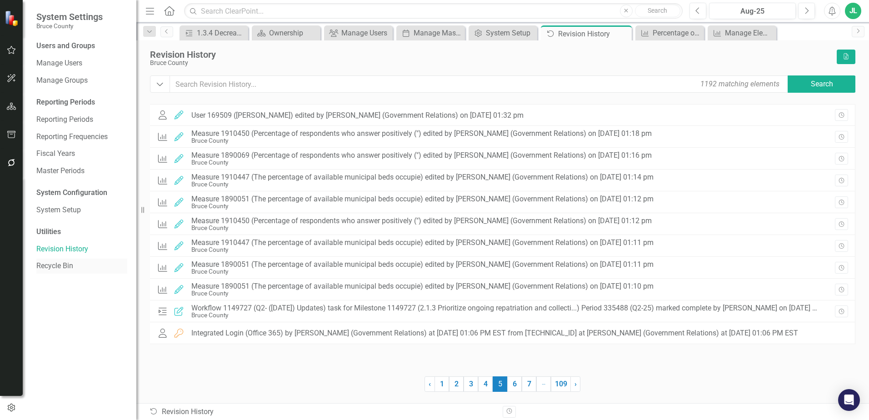
click at [61, 268] on link "Recycle Bin" at bounding box center [81, 266] width 91 height 10
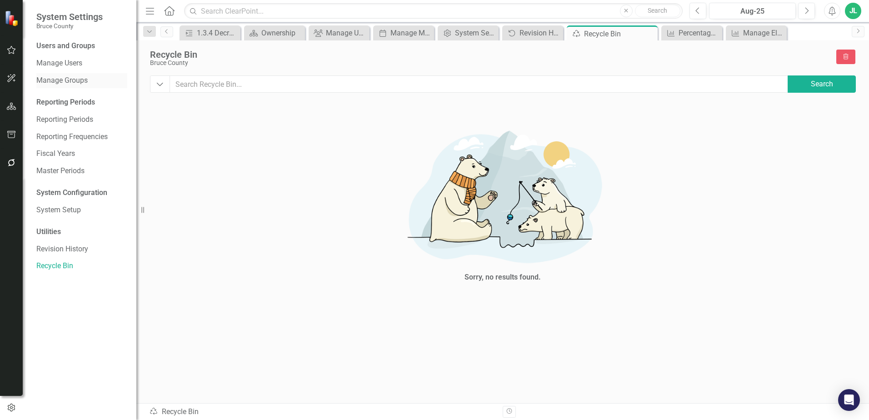
click at [70, 80] on link "Manage Groups" at bounding box center [81, 80] width 91 height 10
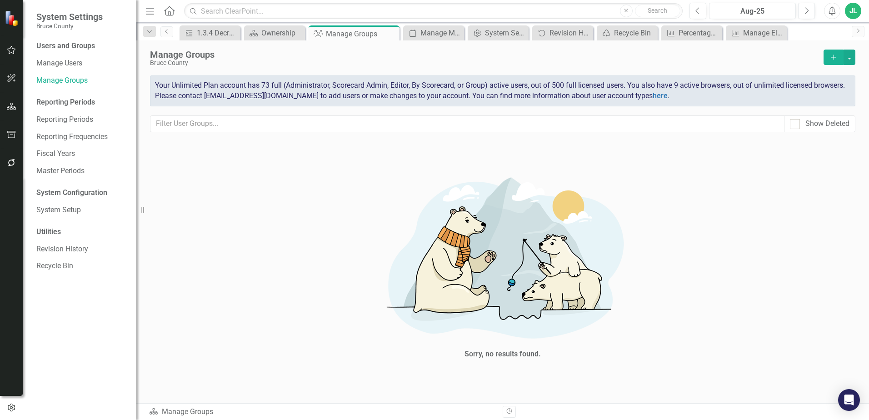
click at [54, 46] on div "Users and Groups" at bounding box center [81, 46] width 91 height 10
click at [11, 19] on img at bounding box center [13, 18] width 16 height 16
click at [11, 19] on img at bounding box center [12, 18] width 17 height 17
click at [394, 36] on icon "Close" at bounding box center [390, 33] width 9 height 7
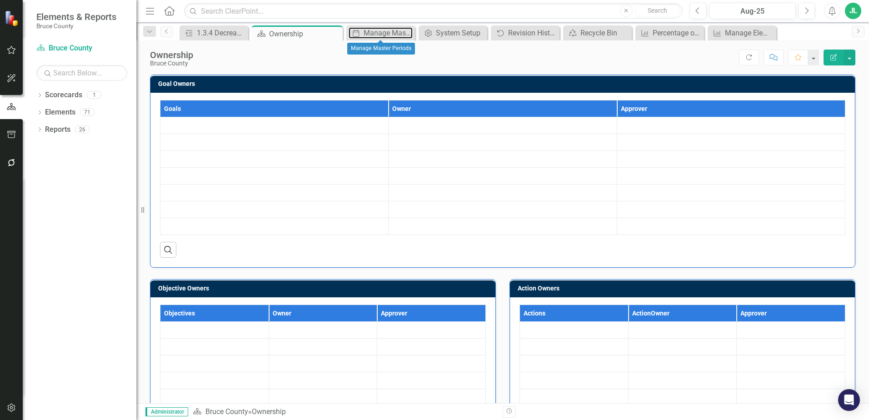
click at [394, 36] on div "Manage Master Periods" at bounding box center [388, 32] width 49 height 11
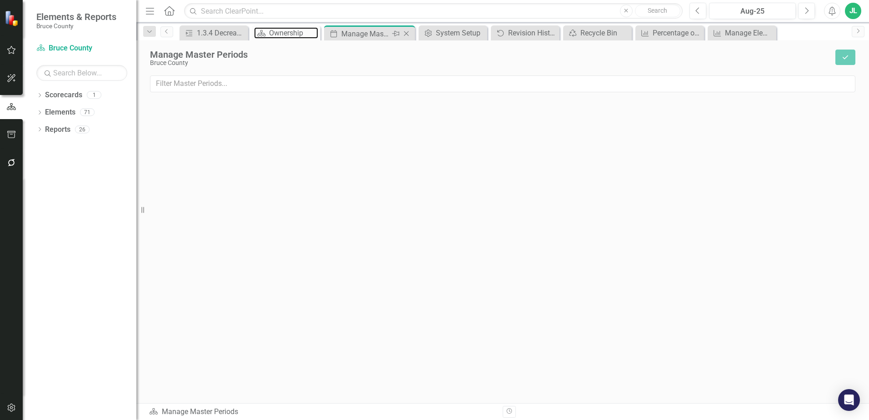
click at [283, 32] on div "Ownership" at bounding box center [293, 32] width 49 height 11
click at [206, 31] on div "1.3.4 Decrease the amount of discrimination toward minority and the [DEMOGRAPHI…" at bounding box center [221, 32] width 49 height 11
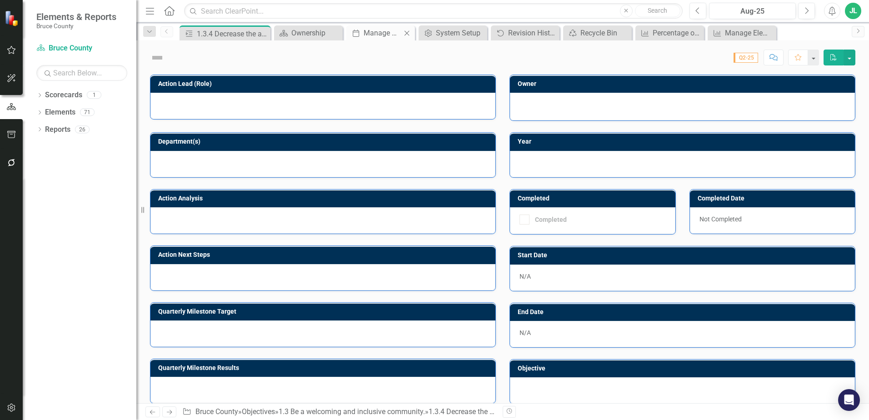
checkbox input "true"
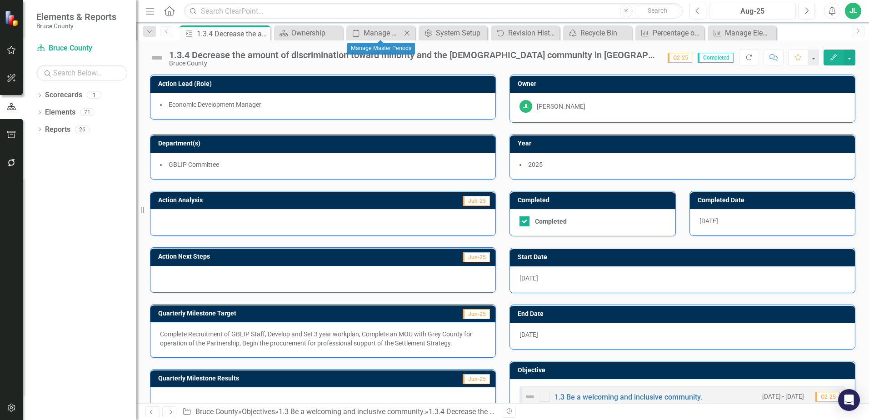
click at [408, 34] on icon "Close" at bounding box center [406, 33] width 9 height 7
click at [425, 33] on icon "Close" at bounding box center [426, 33] width 9 height 7
click at [449, 33] on icon "Close" at bounding box center [451, 33] width 9 height 7
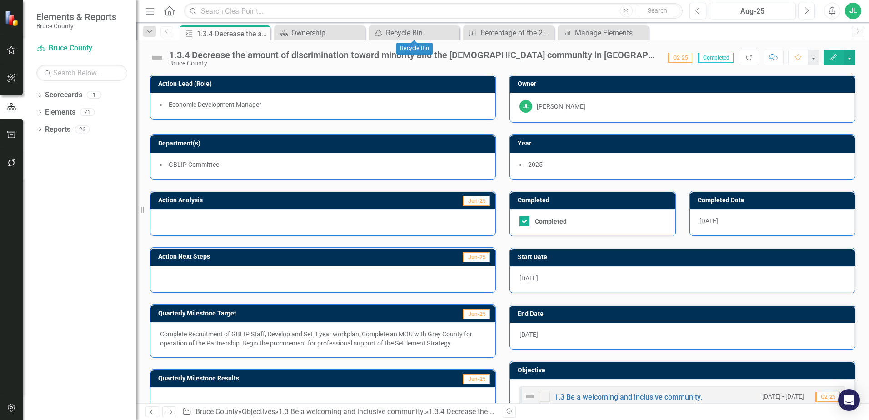
click at [0, 0] on icon "Close" at bounding box center [0, 0] width 0 height 0
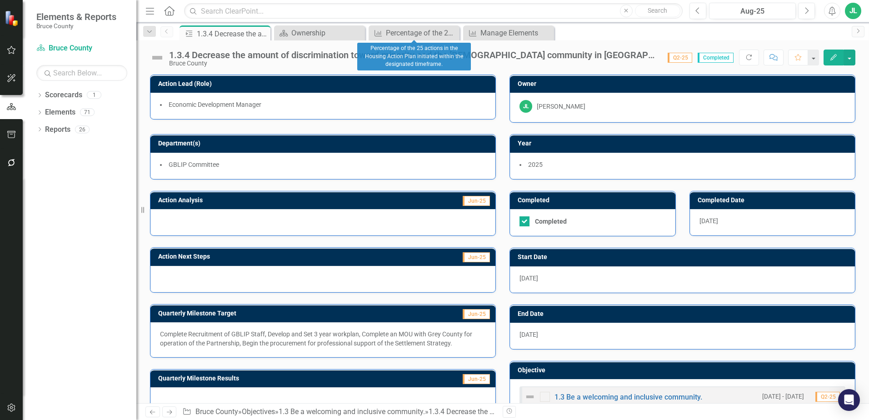
click at [0, 0] on icon "Close" at bounding box center [0, 0] width 0 height 0
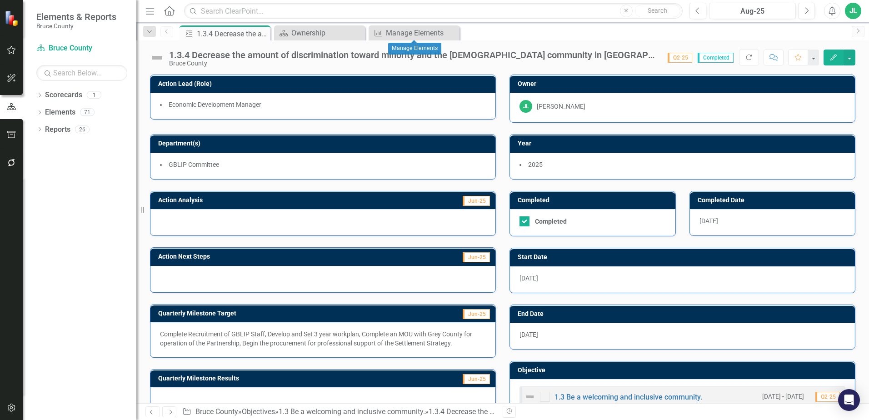
click at [0, 0] on icon "Close" at bounding box center [0, 0] width 0 height 0
click at [38, 97] on icon "Dropdown" at bounding box center [39, 96] width 6 height 5
click at [44, 128] on div "Dropdown Elements 71" at bounding box center [86, 130] width 100 height 17
click at [72, 109] on link "Bruce County" at bounding box center [93, 112] width 86 height 10
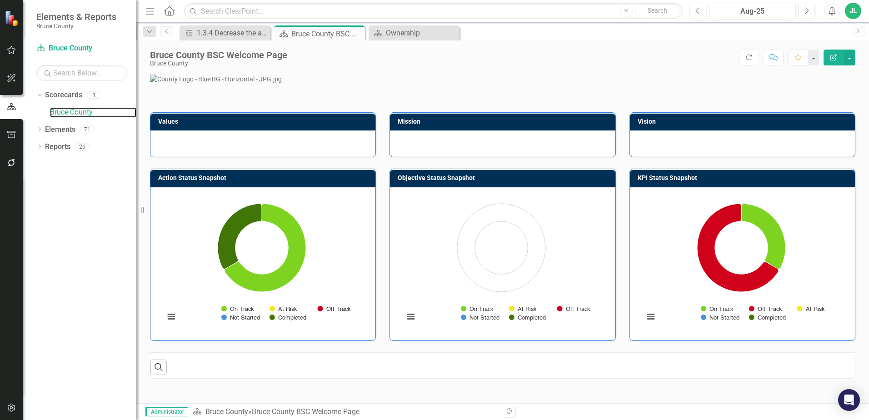
scroll to position [274, 0]
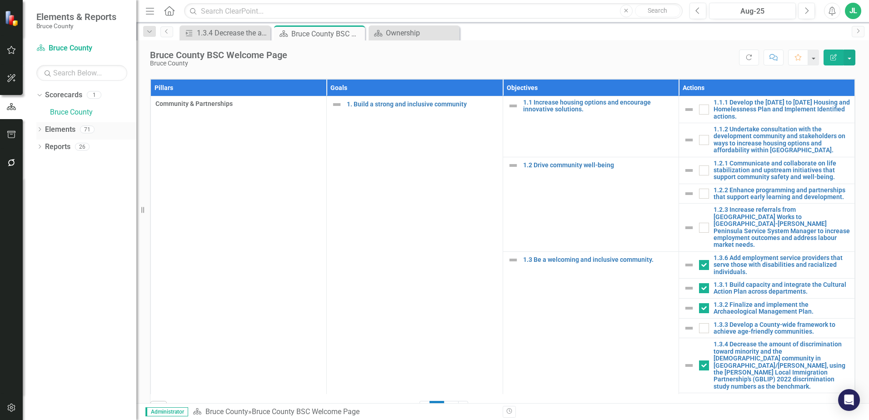
click at [40, 129] on icon "Dropdown" at bounding box center [39, 130] width 6 height 5
click at [45, 163] on icon "Dropdown" at bounding box center [44, 164] width 6 height 5
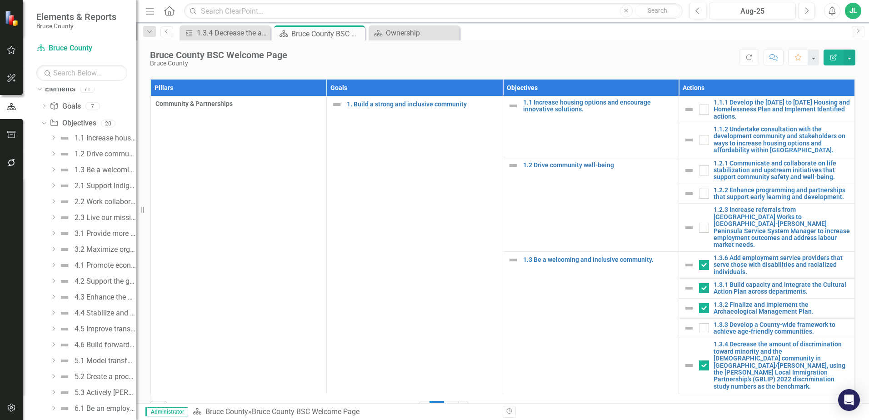
scroll to position [40, 0]
click at [53, 137] on icon "Dropdown" at bounding box center [53, 138] width 7 height 5
click at [98, 153] on div "1.1.1 Develop the [DATE] to [DATE] Housing and Homelessness Plan and Implement …" at bounding box center [113, 154] width 48 height 8
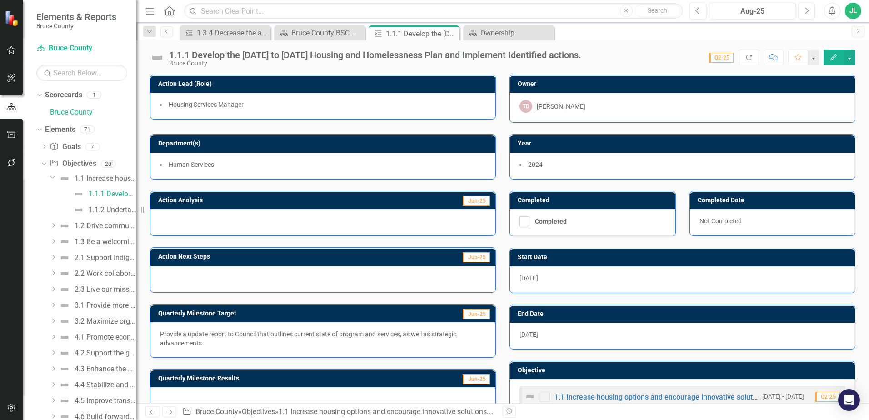
click at [54, 176] on icon "Dropdown" at bounding box center [52, 177] width 5 height 7
click at [11, 112] on button "button" at bounding box center [11, 107] width 23 height 15
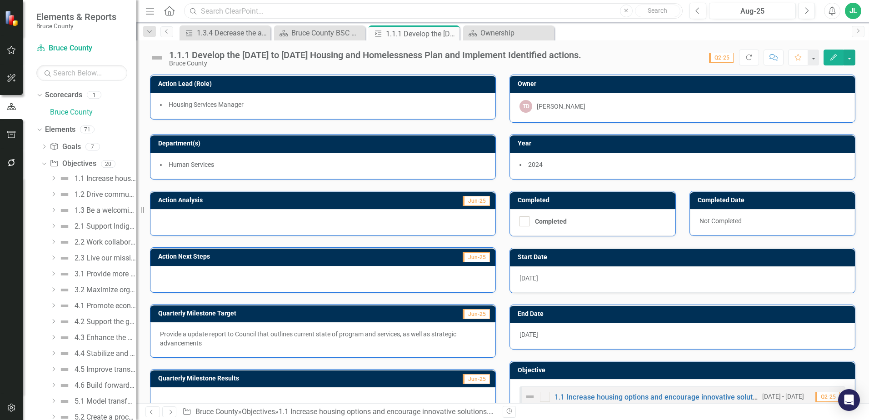
click at [229, 10] on input "text" at bounding box center [433, 11] width 499 height 16
type input "workflow"
click at [653, 10] on link "Search" at bounding box center [657, 11] width 45 height 13
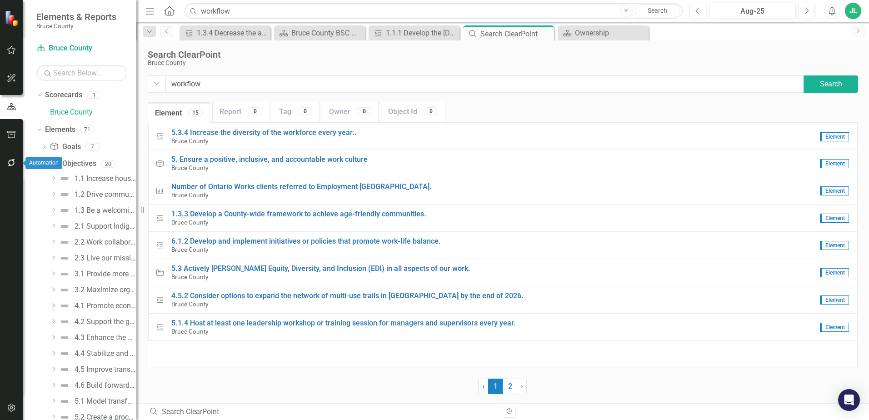
click at [14, 165] on icon "button" at bounding box center [11, 162] width 7 height 7
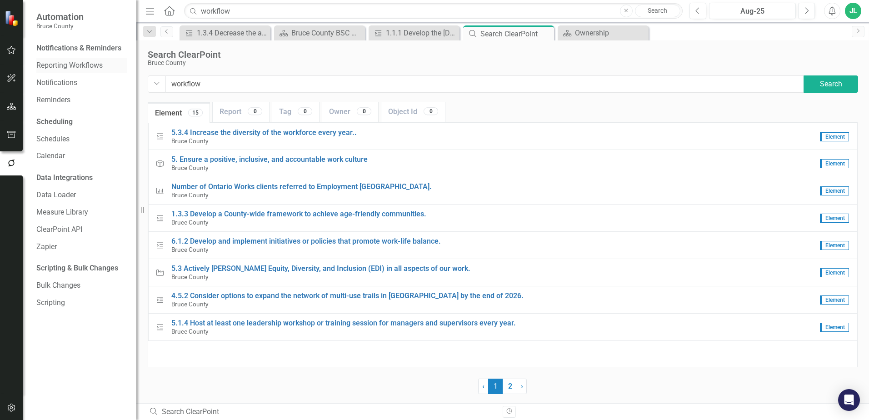
click at [80, 65] on link "Reporting Workflows" at bounding box center [81, 65] width 91 height 10
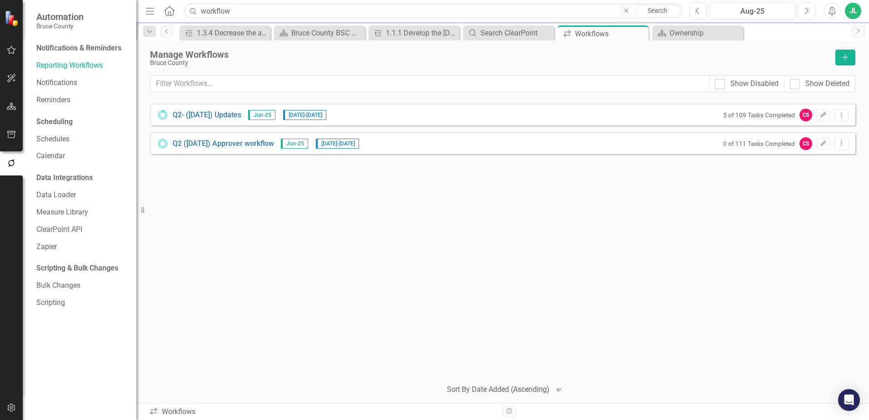
click at [736, 118] on small "5 of 109 Tasks Completed" at bounding box center [759, 114] width 72 height 7
click at [785, 115] on small "5 of 109 Tasks Completed" at bounding box center [759, 114] width 72 height 7
click at [229, 115] on link "Q2- ([DATE]) Updates" at bounding box center [207, 115] width 69 height 10
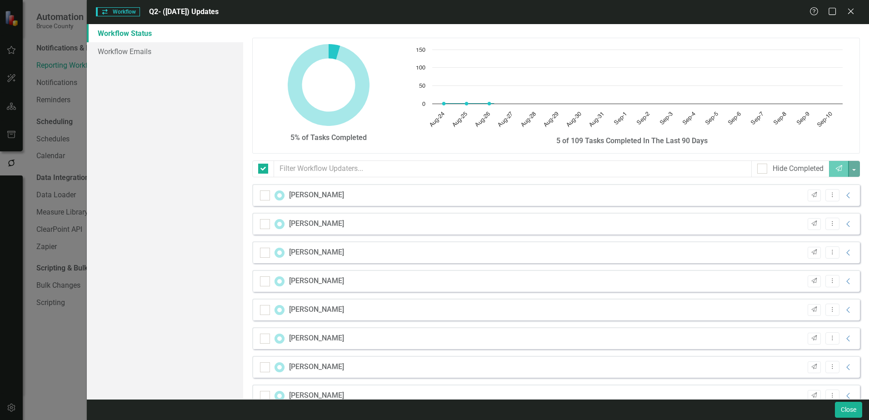
checkbox input "false"
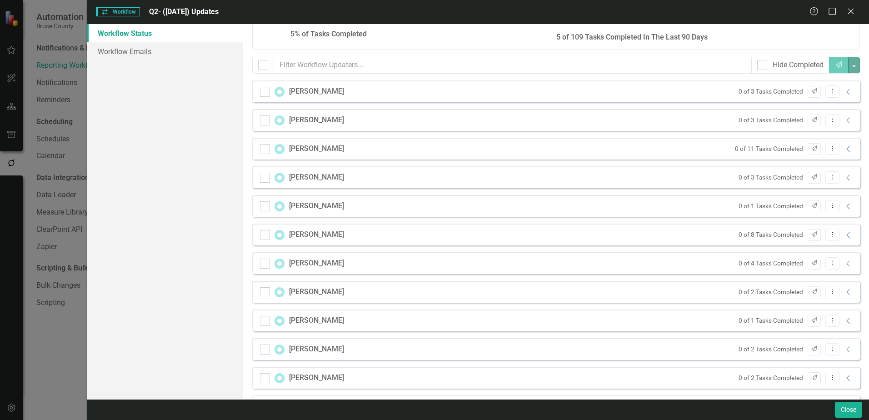
scroll to position [105, 0]
click at [844, 150] on icon "Collapse" at bounding box center [848, 147] width 9 height 7
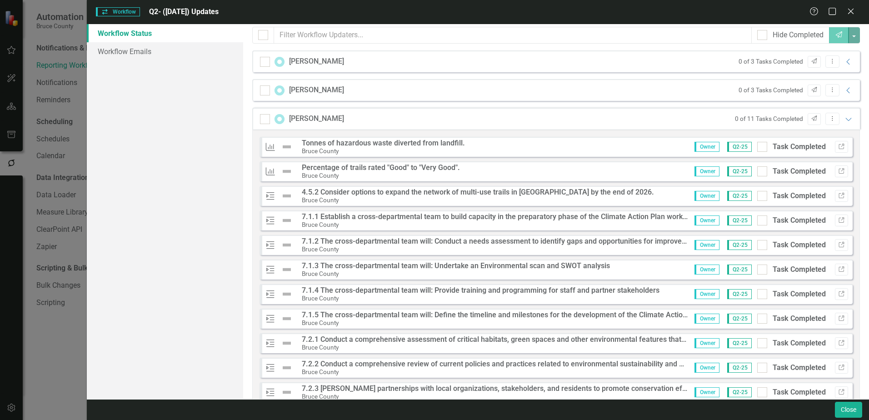
scroll to position [125, 0]
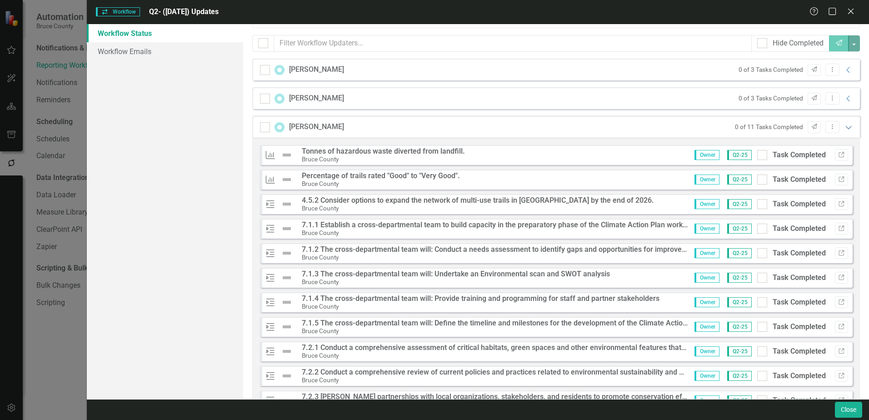
click at [844, 127] on icon "Expanded" at bounding box center [848, 127] width 9 height 7
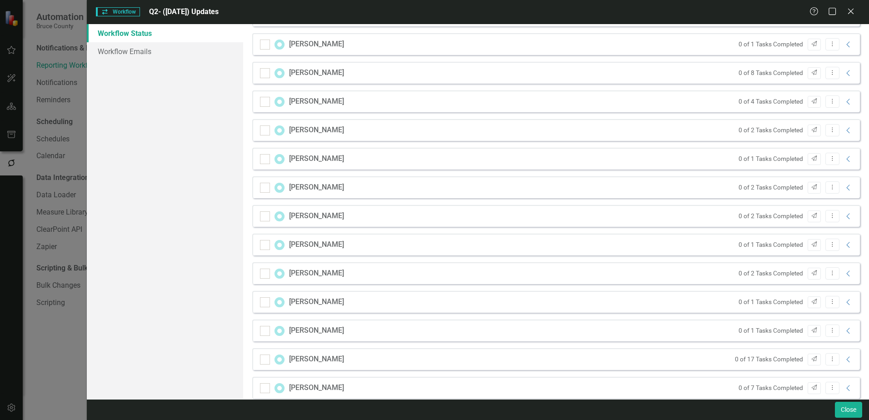
scroll to position [270, 0]
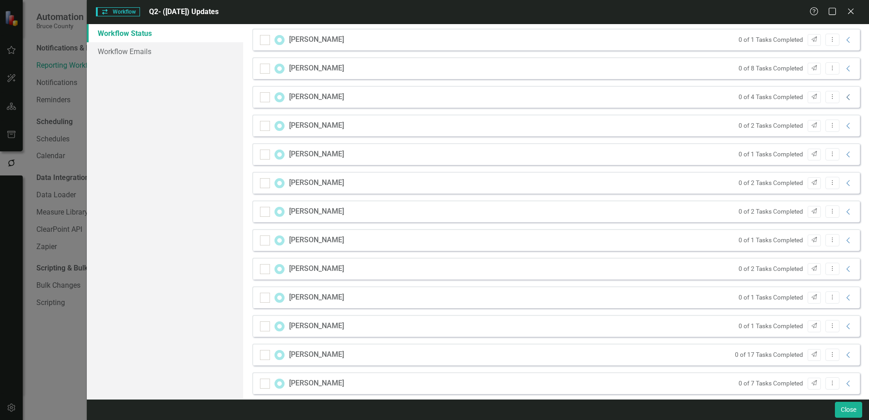
click at [844, 98] on icon "Collapse" at bounding box center [848, 97] width 9 height 7
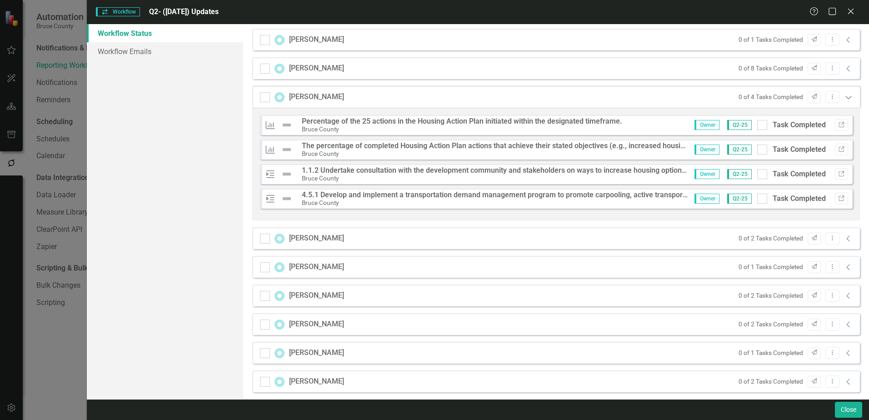
click at [844, 98] on icon "Expanded" at bounding box center [848, 97] width 9 height 7
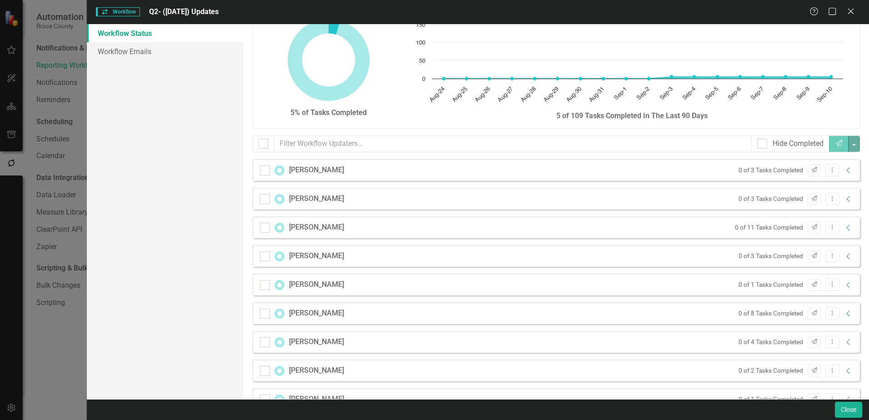
scroll to position [0, 0]
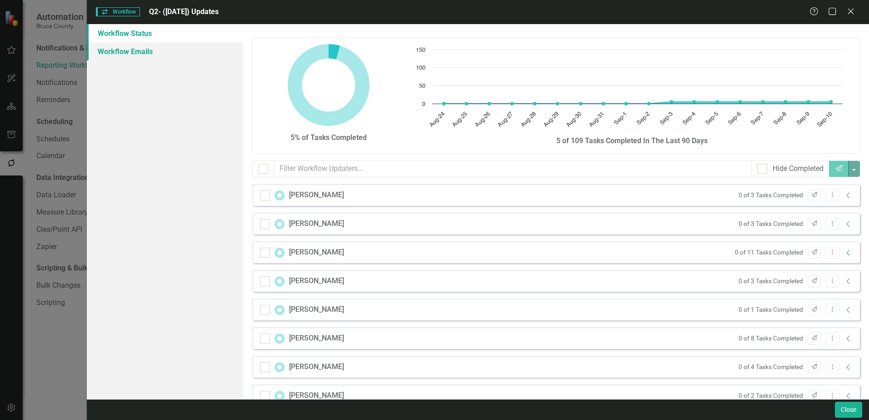
click at [168, 56] on link "Workflow Emails" at bounding box center [165, 51] width 156 height 18
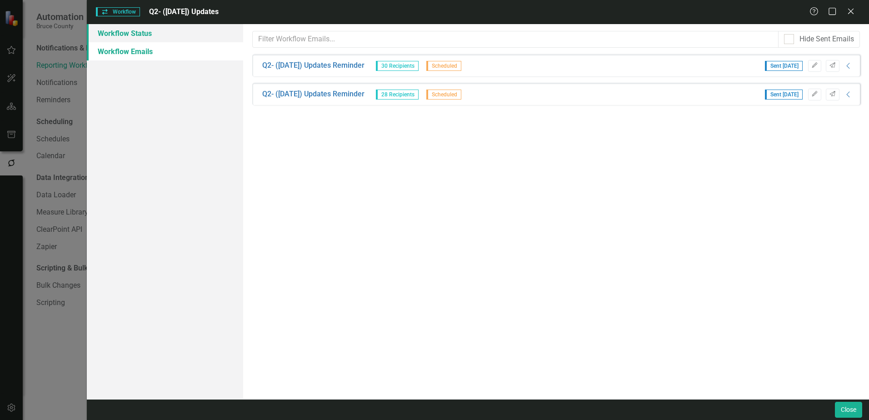
click at [161, 36] on link "Workflow Status" at bounding box center [165, 33] width 156 height 18
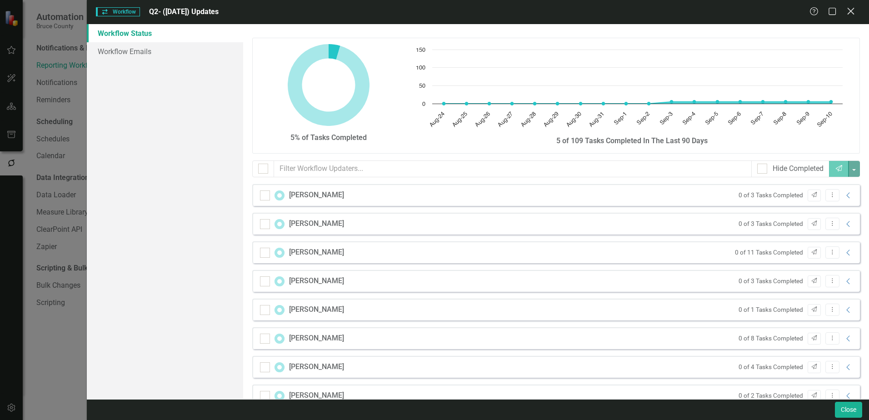
click at [848, 8] on icon "Close" at bounding box center [850, 11] width 11 height 9
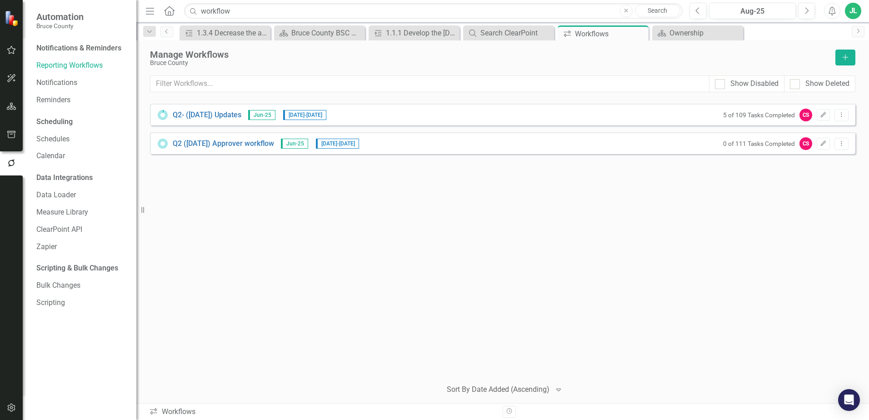
click at [539, 238] on div "Q2- ([DATE]) Updates Jun-25 [DATE] - [DATE] 5 of 109 Tasks Completed CS Edit Dr…" at bounding box center [503, 238] width 706 height 268
click at [845, 145] on icon "Dropdown Menu" at bounding box center [842, 143] width 8 height 6
click at [842, 113] on icon "Dropdown Menu" at bounding box center [842, 115] width 8 height 6
click at [242, 144] on link "Q2 ([DATE]) Approver workflow" at bounding box center [223, 144] width 101 height 10
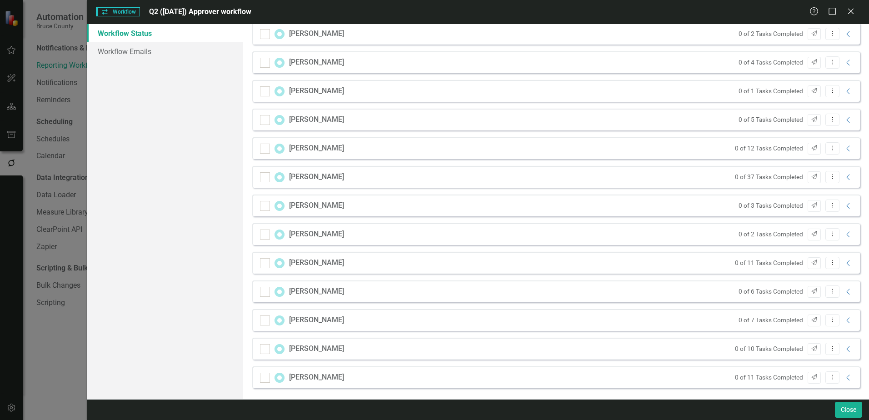
scroll to position [164, 0]
click at [47, 351] on div "Workflow Workflow Q2 ([DATE]) Approver workflow Help Maximize Close Workflow St…" at bounding box center [434, 210] width 869 height 420
click at [852, 14] on icon "Close" at bounding box center [850, 11] width 11 height 9
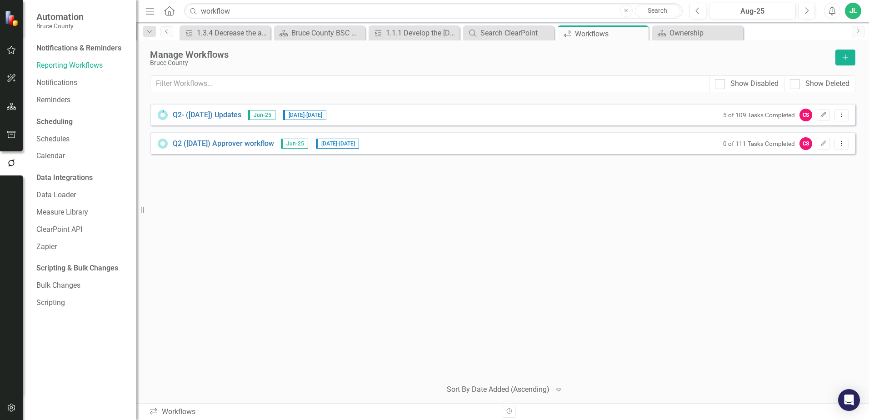
click at [665, 199] on div "Q2- ([DATE]) Updates Jun-25 [DATE] - [DATE] 5 of 109 Tasks Completed CS Edit Dr…" at bounding box center [503, 238] width 706 height 268
click at [221, 237] on div "Q2- ([DATE]) Updates Jun-25 [DATE] - [DATE] 5 of 109 Tasks Completed CS Edit Dr…" at bounding box center [503, 238] width 706 height 268
click at [771, 119] on div "5 of 109 Tasks Completed" at bounding box center [759, 115] width 72 height 10
click at [200, 115] on link "Q2- ([DATE]) Updates" at bounding box center [207, 115] width 69 height 10
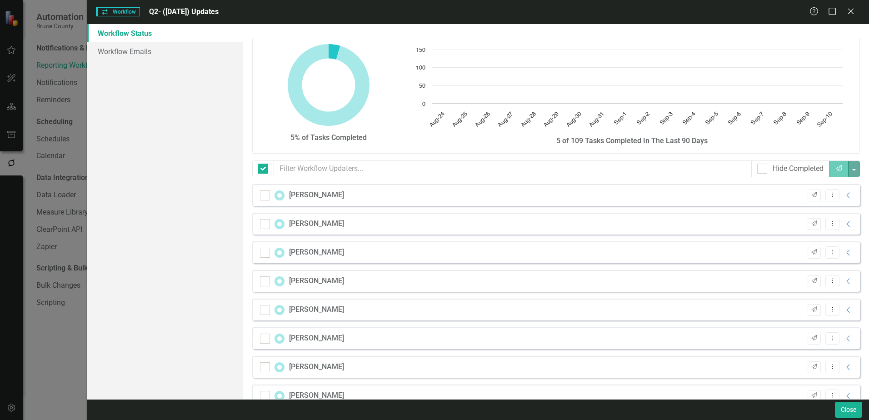
checkbox input "false"
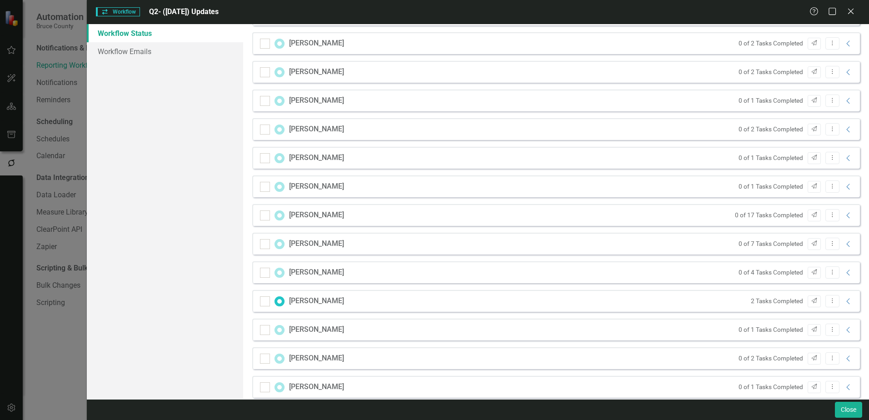
scroll to position [415, 0]
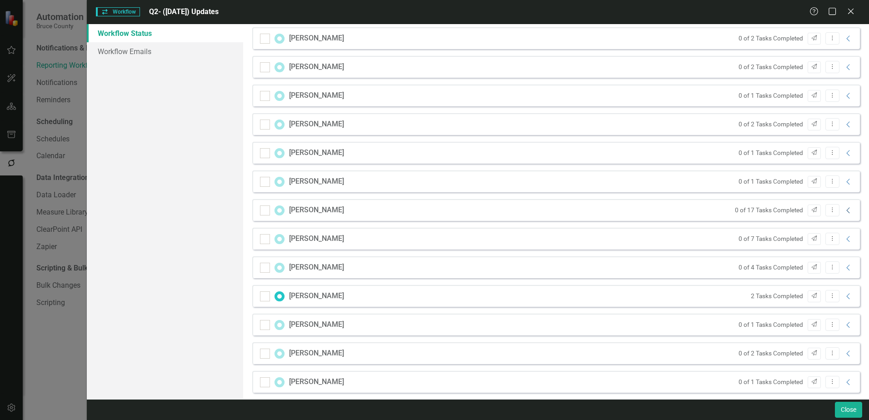
click at [844, 209] on icon "Collapse" at bounding box center [848, 210] width 9 height 7
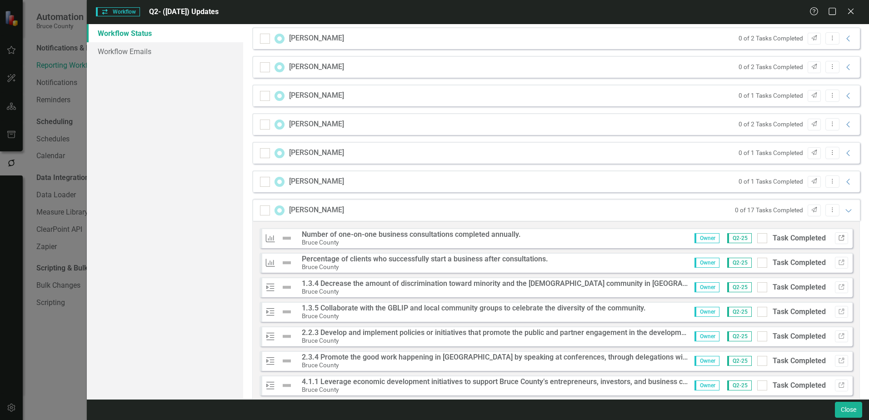
click at [838, 238] on icon "Link" at bounding box center [841, 237] width 7 height 5
click at [853, 10] on icon at bounding box center [850, 11] width 7 height 7
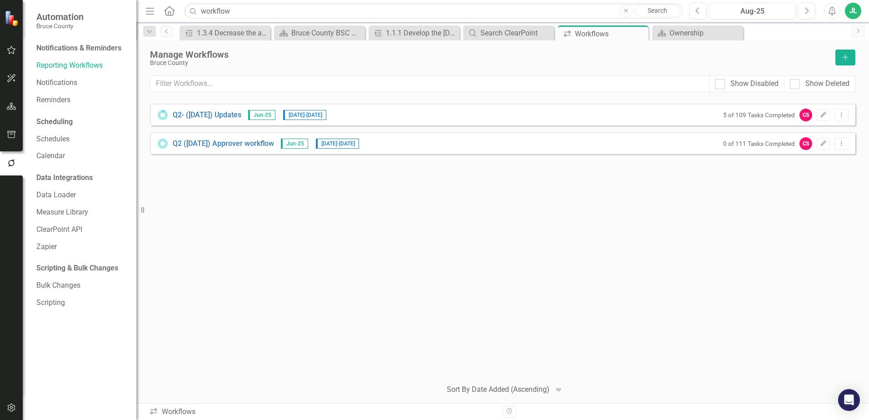
click at [301, 211] on div "Q2- ([DATE]) Updates Jun-25 [DATE] - [DATE] 5 of 109 Tasks Completed CS Edit Dr…" at bounding box center [503, 238] width 706 height 268
click at [13, 110] on icon "button" at bounding box center [12, 106] width 10 height 7
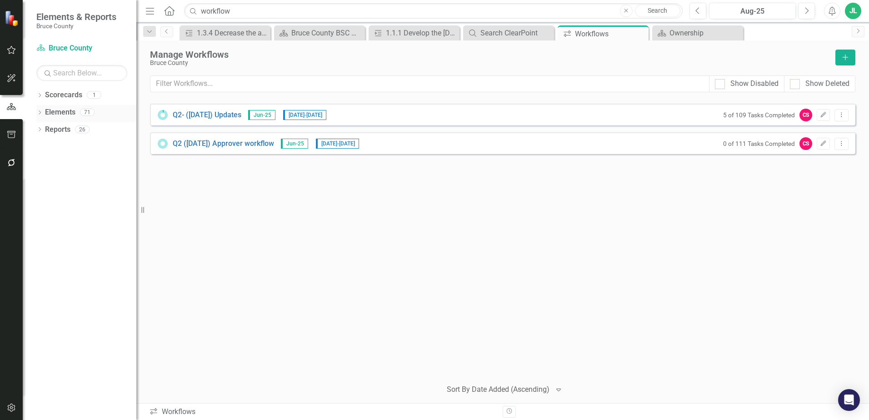
click at [62, 110] on link "Elements" at bounding box center [60, 112] width 30 height 10
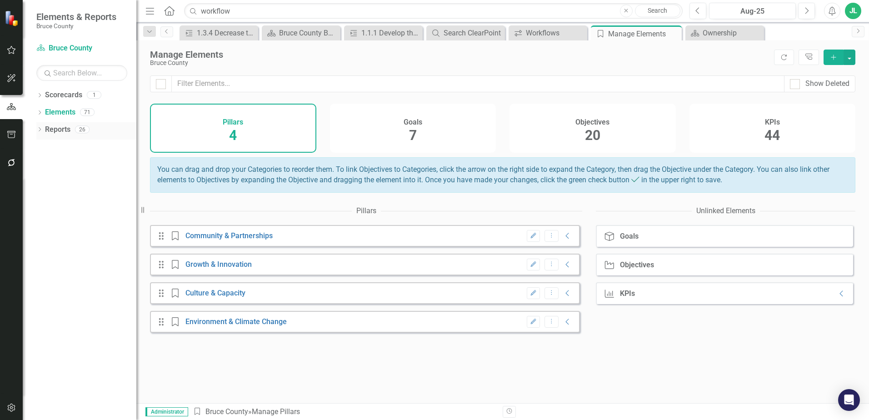
click at [63, 128] on link "Reports" at bounding box center [57, 130] width 25 height 10
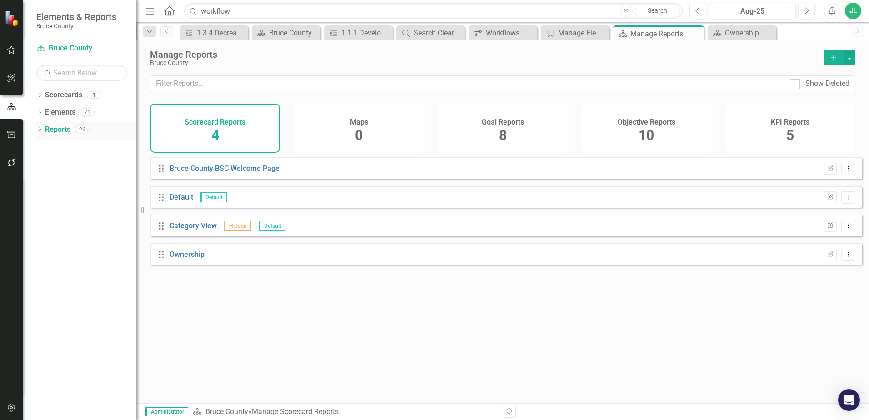
click at [42, 128] on icon "Dropdown" at bounding box center [39, 130] width 6 height 5
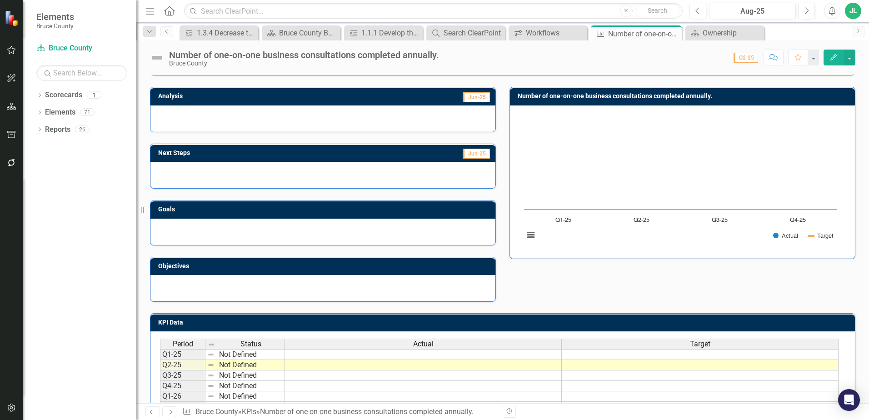
scroll to position [101, 0]
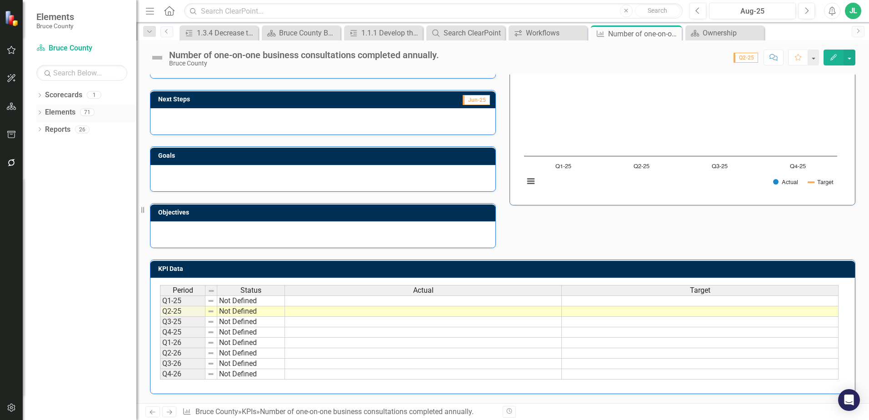
click at [40, 112] on icon "Dropdown" at bounding box center [39, 113] width 6 height 5
click at [74, 145] on link "Objective Objectives" at bounding box center [73, 147] width 46 height 10
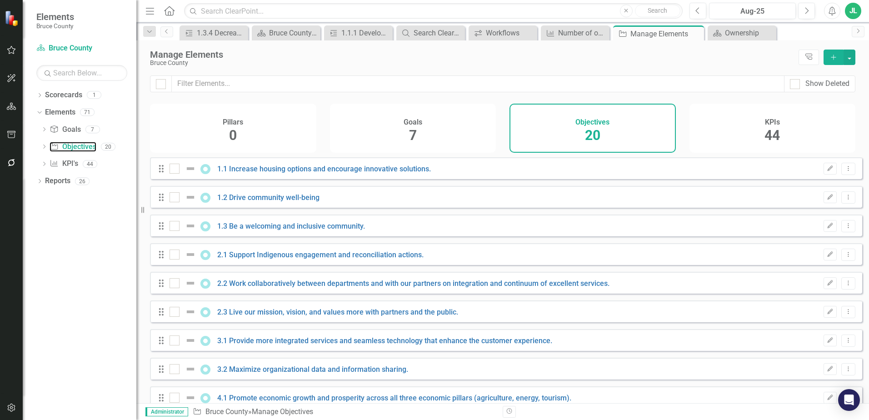
checkbox input "false"
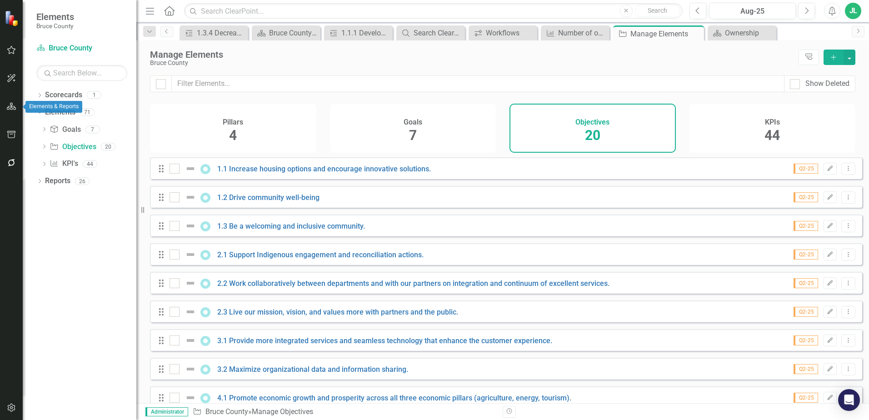
click at [14, 106] on icon "button" at bounding box center [12, 106] width 10 height 7
click at [751, 36] on div "Ownership" at bounding box center [744, 32] width 38 height 11
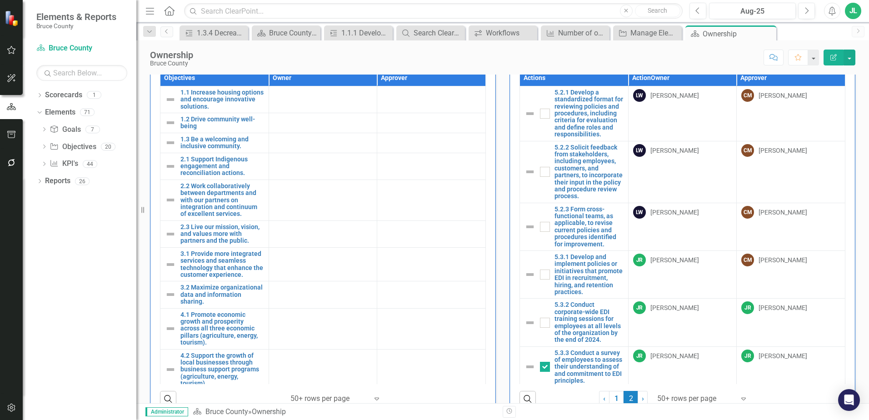
scroll to position [255, 0]
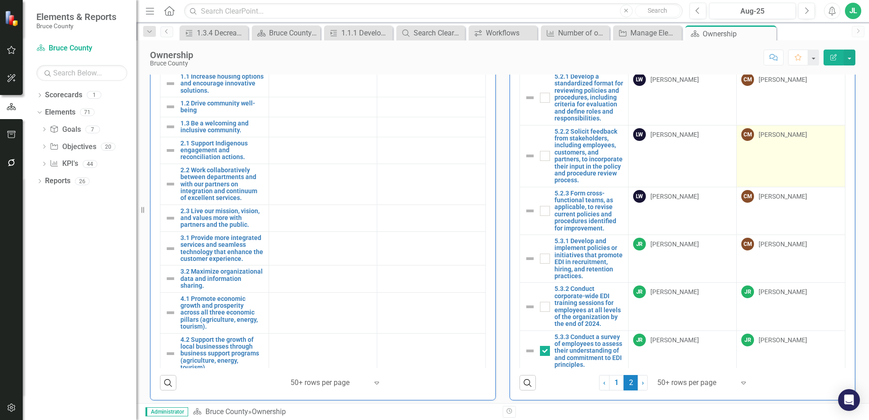
drag, startPoint x: 838, startPoint y: 134, endPoint x: 827, endPoint y: 168, distance: 35.9
click at [827, 168] on div "Actions Action Owner Approver 5.2.1 Develop a standardized format for reviewing…" at bounding box center [683, 210] width 326 height 315
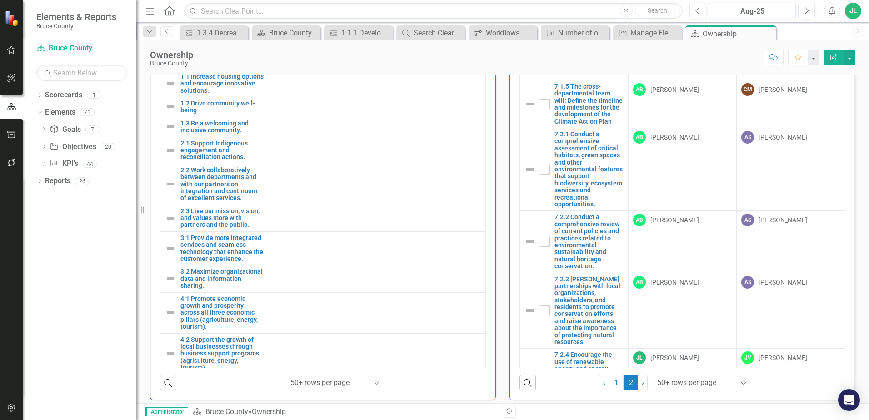
scroll to position [806, 0]
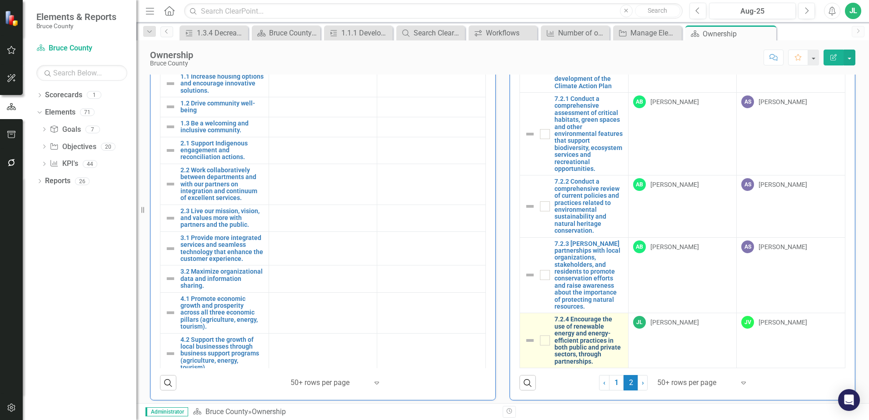
click at [584, 334] on link "7.2.4 Encourage the use of renewable energy and energy-efficient practices in b…" at bounding box center [589, 340] width 69 height 49
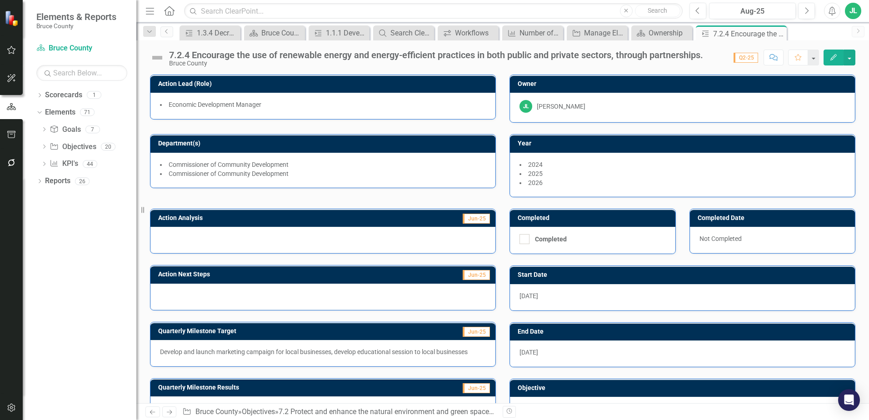
click at [283, 293] on div at bounding box center [322, 297] width 345 height 26
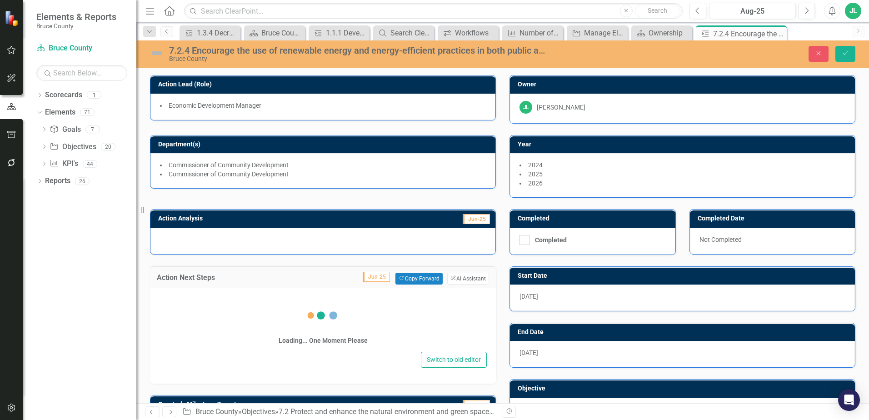
click at [283, 293] on div "Loading... One Moment Please Switch to old editor" at bounding box center [323, 335] width 346 height 95
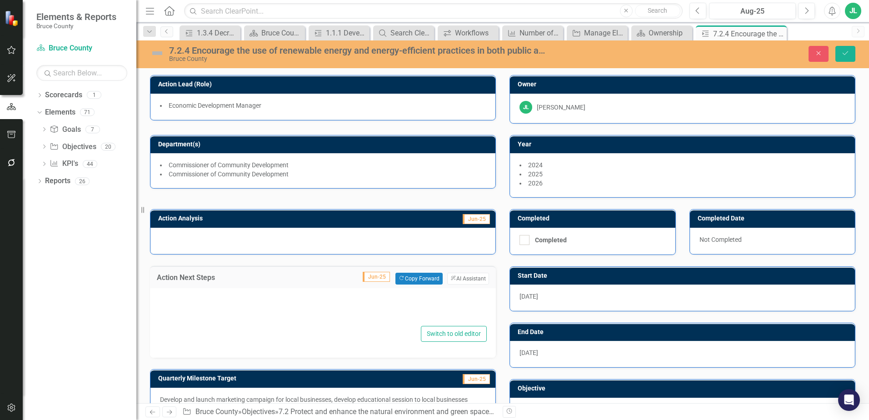
click at [282, 308] on div at bounding box center [323, 309] width 328 height 29
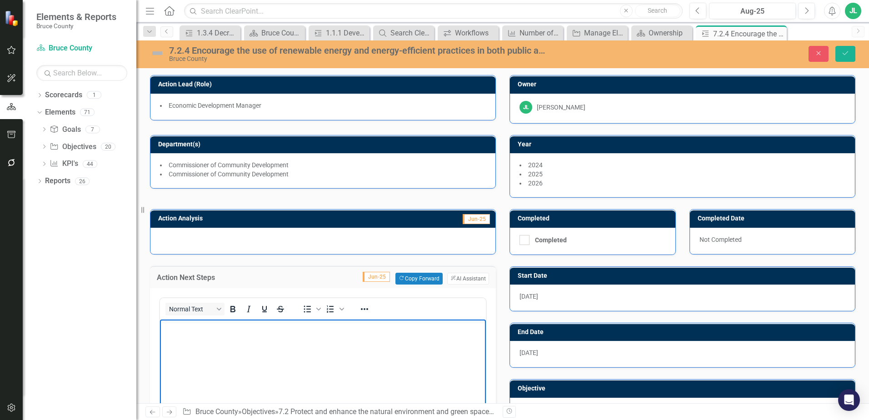
click at [228, 349] on body "Rich Text Area. Press ALT-0 for help." at bounding box center [323, 387] width 326 height 136
click at [232, 240] on div at bounding box center [322, 241] width 345 height 26
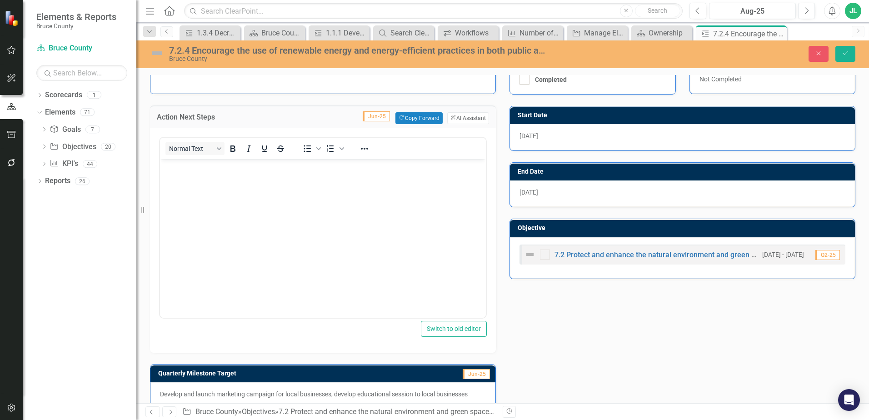
scroll to position [143, 0]
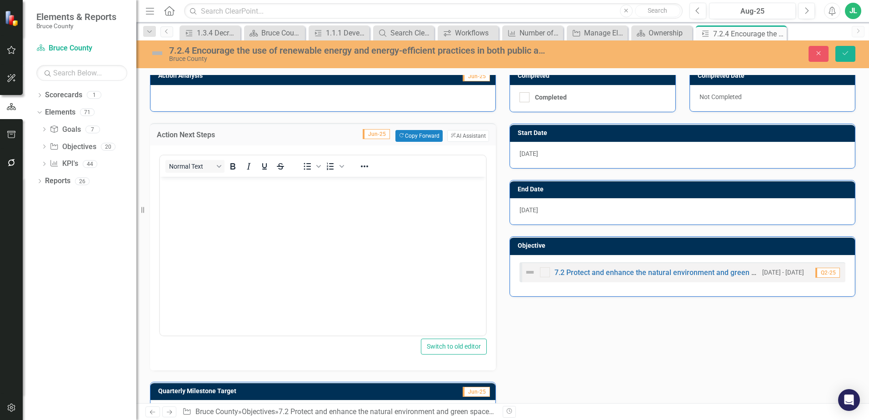
click at [532, 337] on div "Action Analysis Jun-25 Action Next Steps Jun-25 Copy Forward Copy Forward Clear…" at bounding box center [502, 269] width 719 height 428
drag, startPoint x: 532, startPoint y: 337, endPoint x: 512, endPoint y: 349, distance: 23.2
click at [512, 349] on div "Action Analysis Jun-25 Action Next Steps Jun-25 Copy Forward Copy Forward Clear…" at bounding box center [502, 269] width 719 height 428
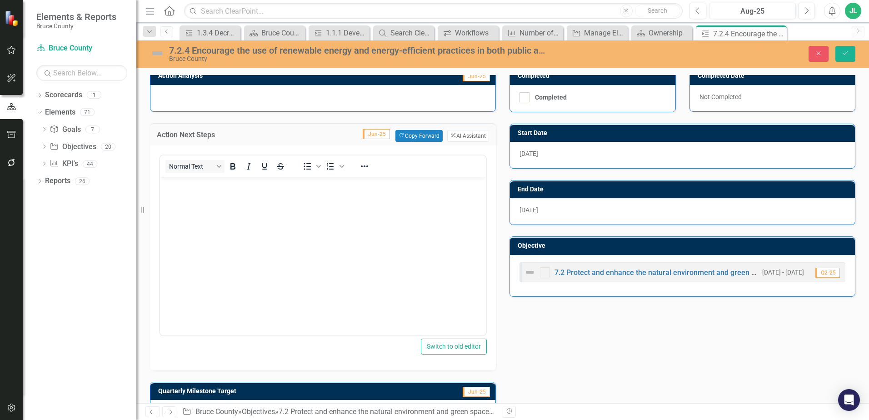
click at [374, 347] on div "Switch to old editor" at bounding box center [323, 347] width 328 height 16
click at [699, 13] on icon "Previous" at bounding box center [698, 11] width 5 height 8
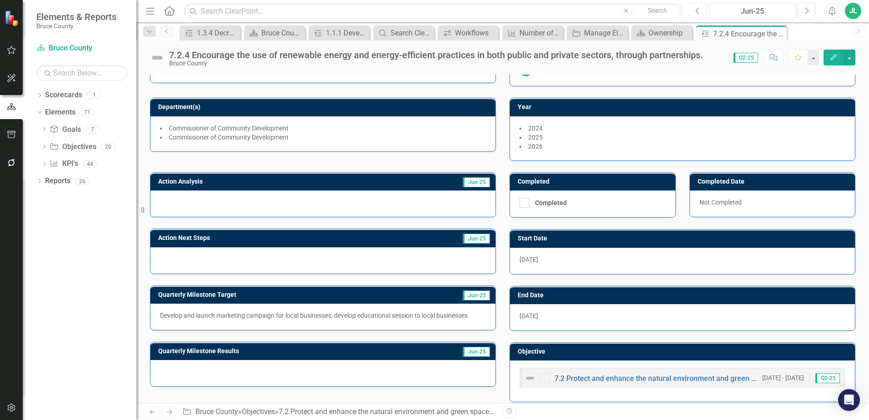
scroll to position [45, 0]
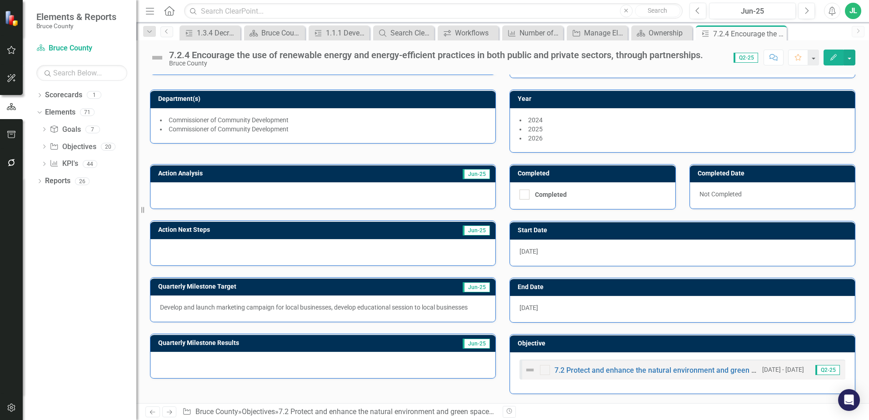
click at [181, 366] on div at bounding box center [322, 365] width 345 height 26
click at [599, 38] on div "Manage Elements" at bounding box center [599, 32] width 30 height 11
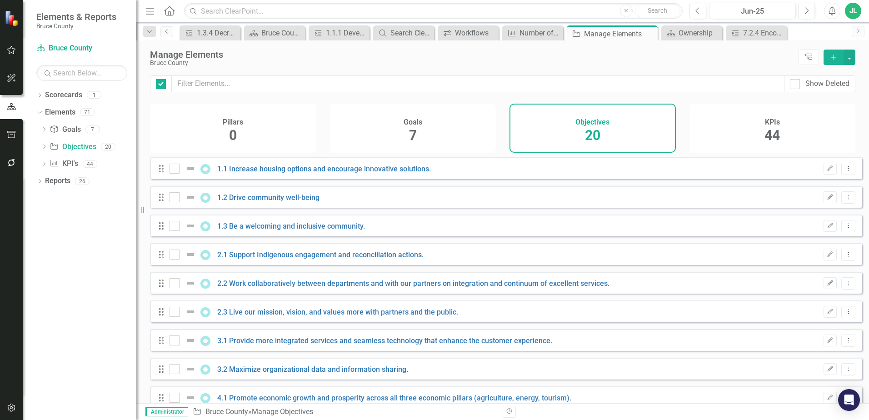
checkbox input "false"
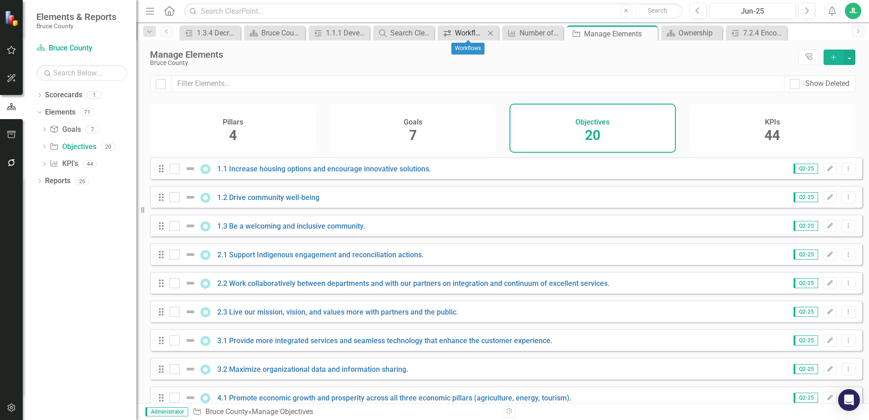
click at [466, 29] on div "Workflows" at bounding box center [470, 32] width 30 height 11
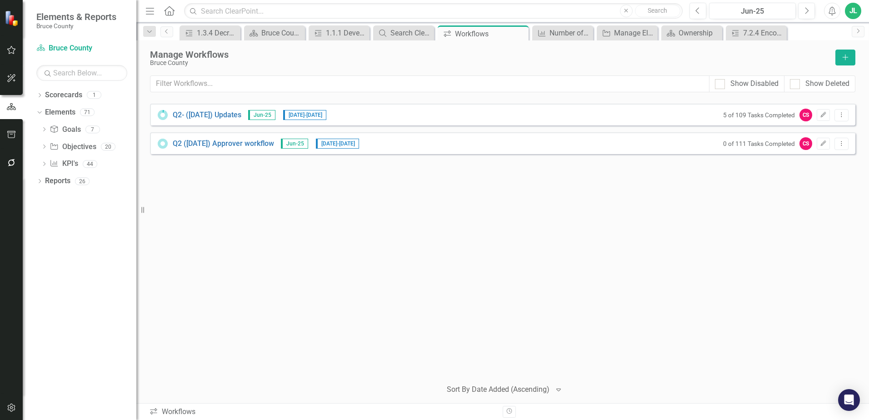
click at [684, 115] on div "Q2- (Jun 25) Updates Jun-25 8/25/25 - 9/11/25 5 of 109 Tasks Completed CS Edit …" at bounding box center [503, 115] width 706 height 22
click at [200, 111] on link "Q2- ([DATE]) Updates" at bounding box center [207, 115] width 69 height 10
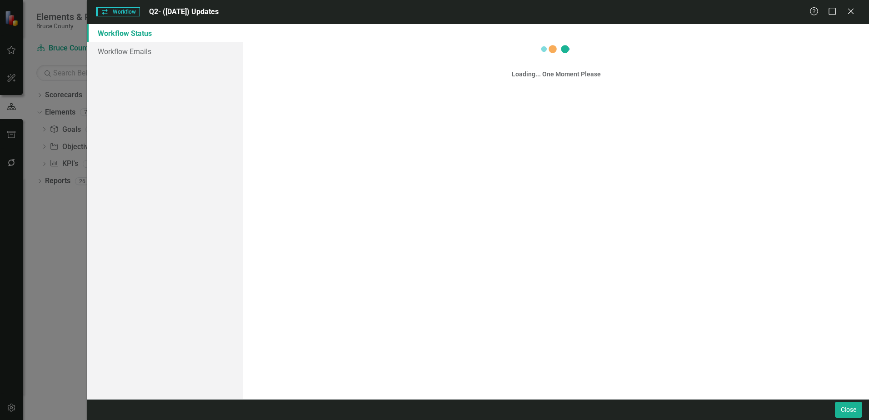
click at [200, 111] on div "Workflow Workflow Q2- (Jun 25) Updates Help Maximize Close Workflow Status Work…" at bounding box center [434, 210] width 869 height 420
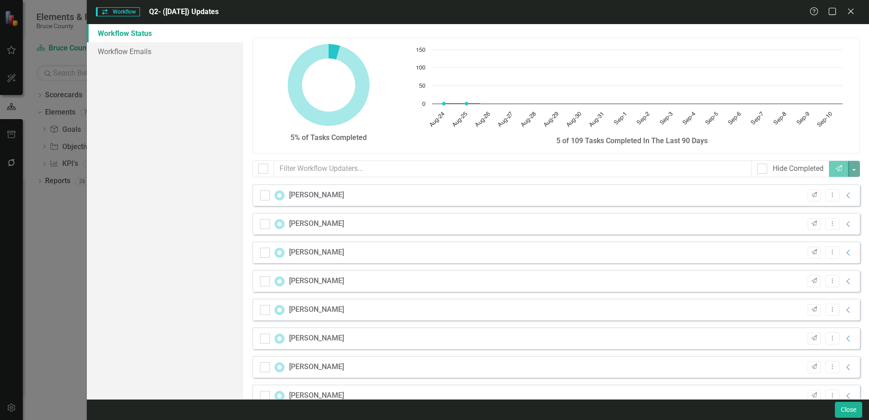
checkbox input "false"
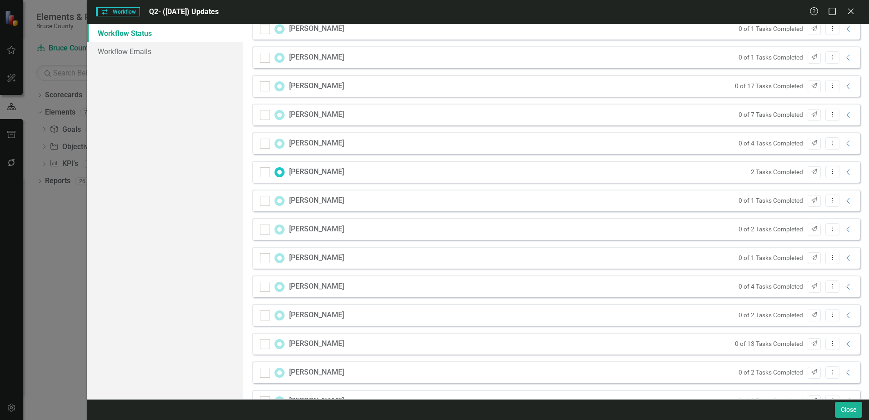
scroll to position [535, 0]
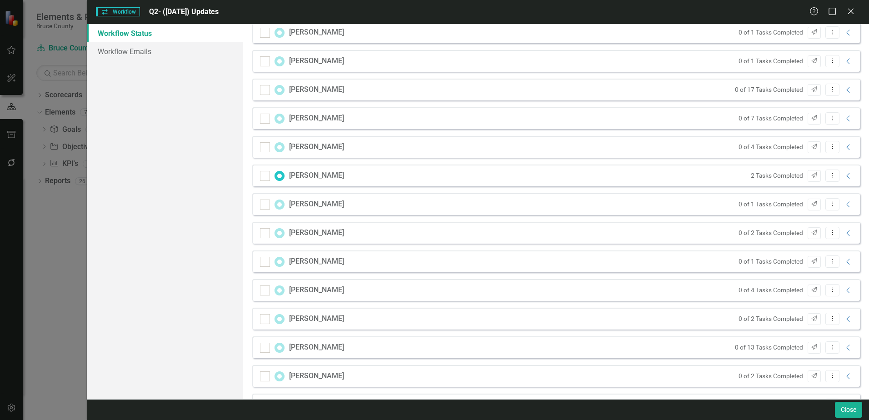
click at [317, 175] on div "[PERSON_NAME]" at bounding box center [316, 175] width 55 height 10
click at [844, 173] on icon "Collapse" at bounding box center [848, 175] width 9 height 7
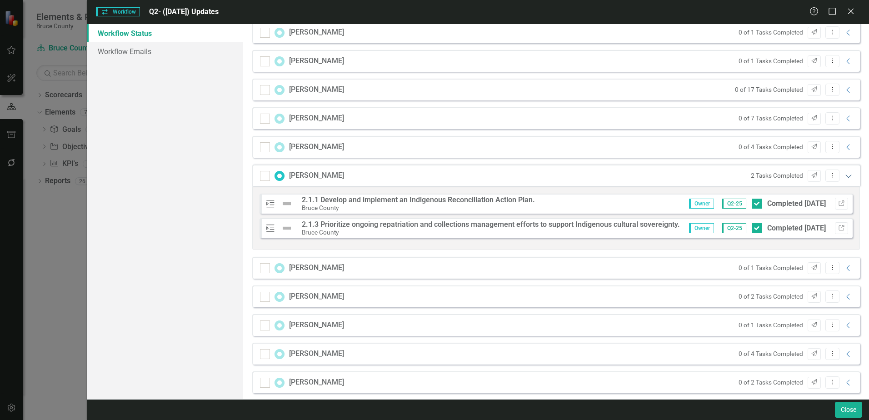
click at [844, 176] on icon "Expanded" at bounding box center [848, 175] width 9 height 7
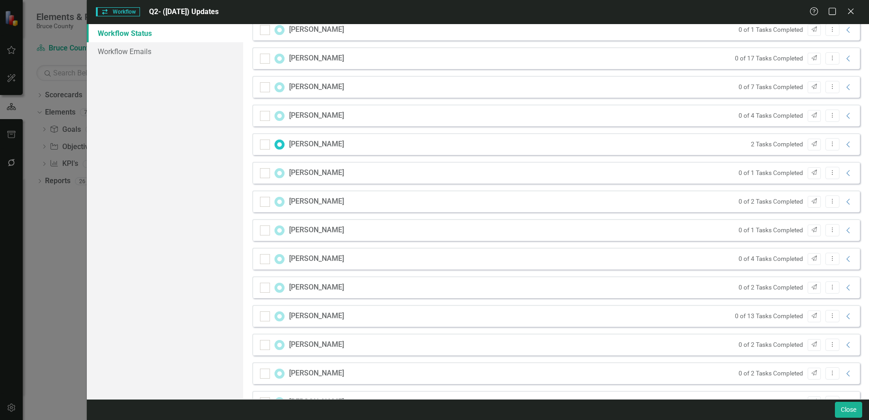
scroll to position [651, 0]
click at [844, 345] on icon "Collapse" at bounding box center [848, 346] width 9 height 7
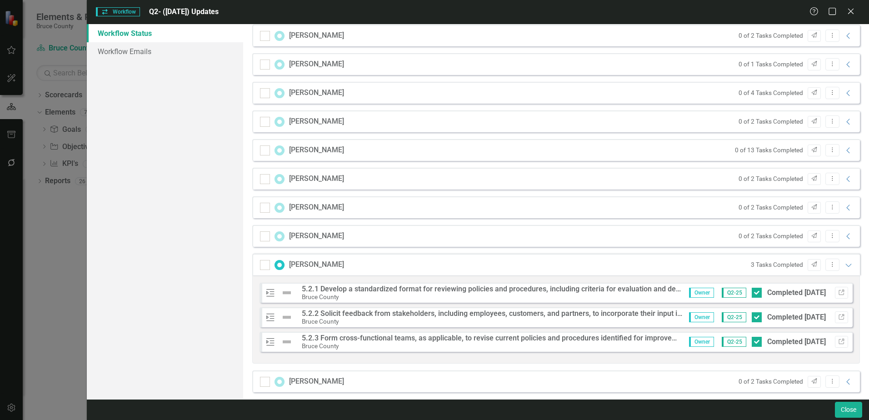
scroll to position [739, 0]
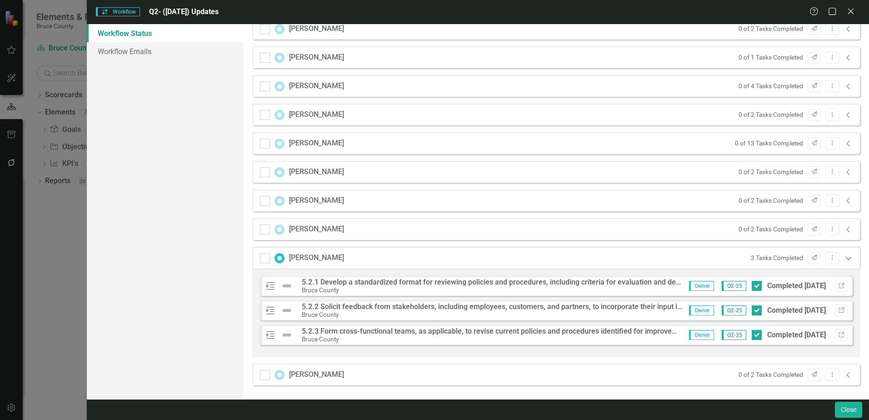
click at [845, 260] on icon "Expanded" at bounding box center [848, 258] width 9 height 7
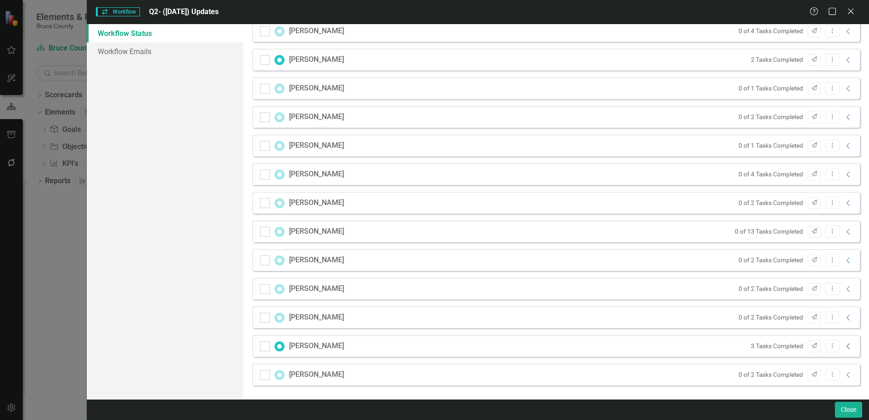
scroll to position [651, 0]
